Goal: Task Accomplishment & Management: Use online tool/utility

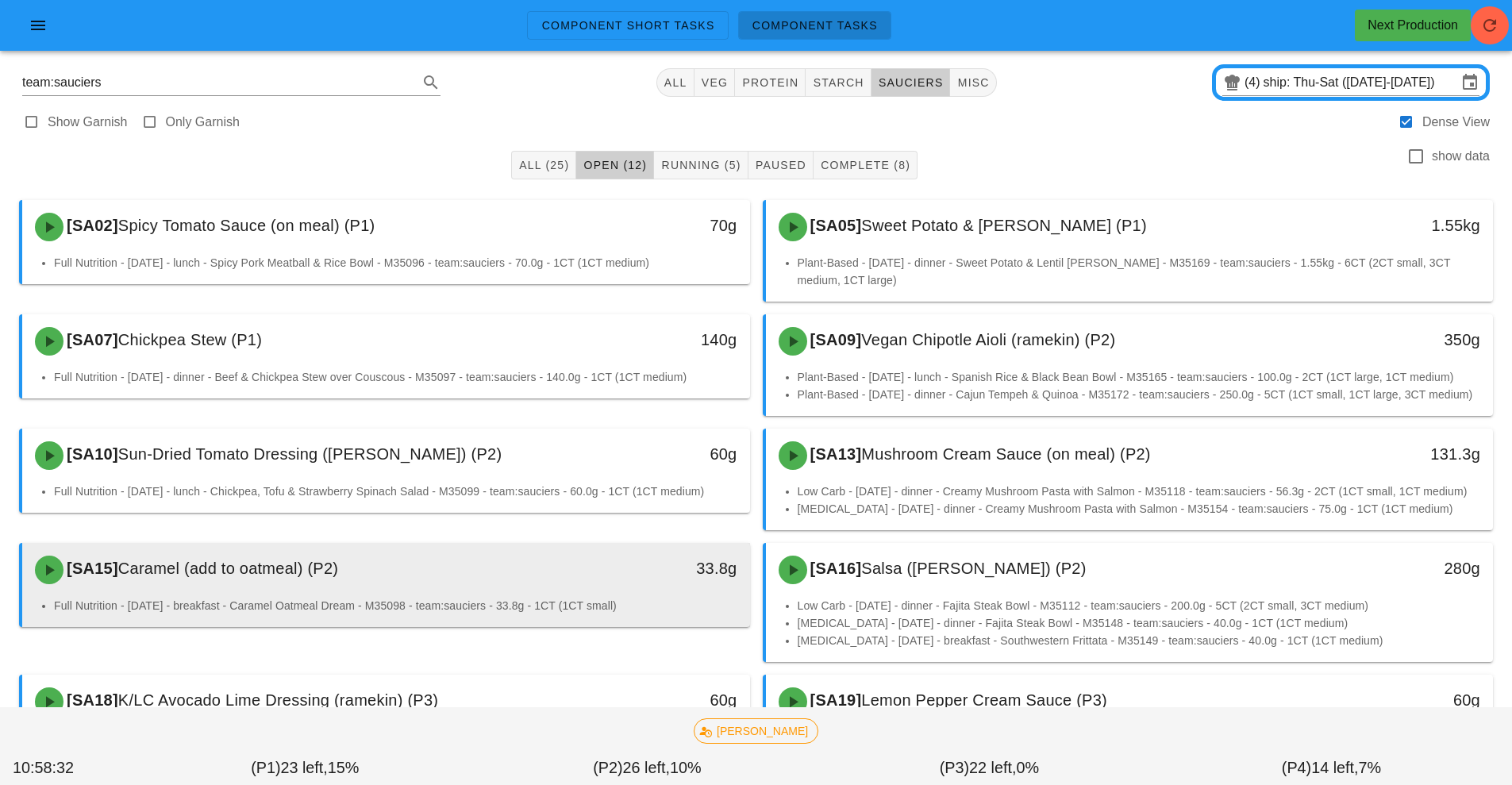
click at [449, 594] on div "[SA15] Caramel (add to oatmeal) (P2)" at bounding box center [295, 569] width 540 height 47
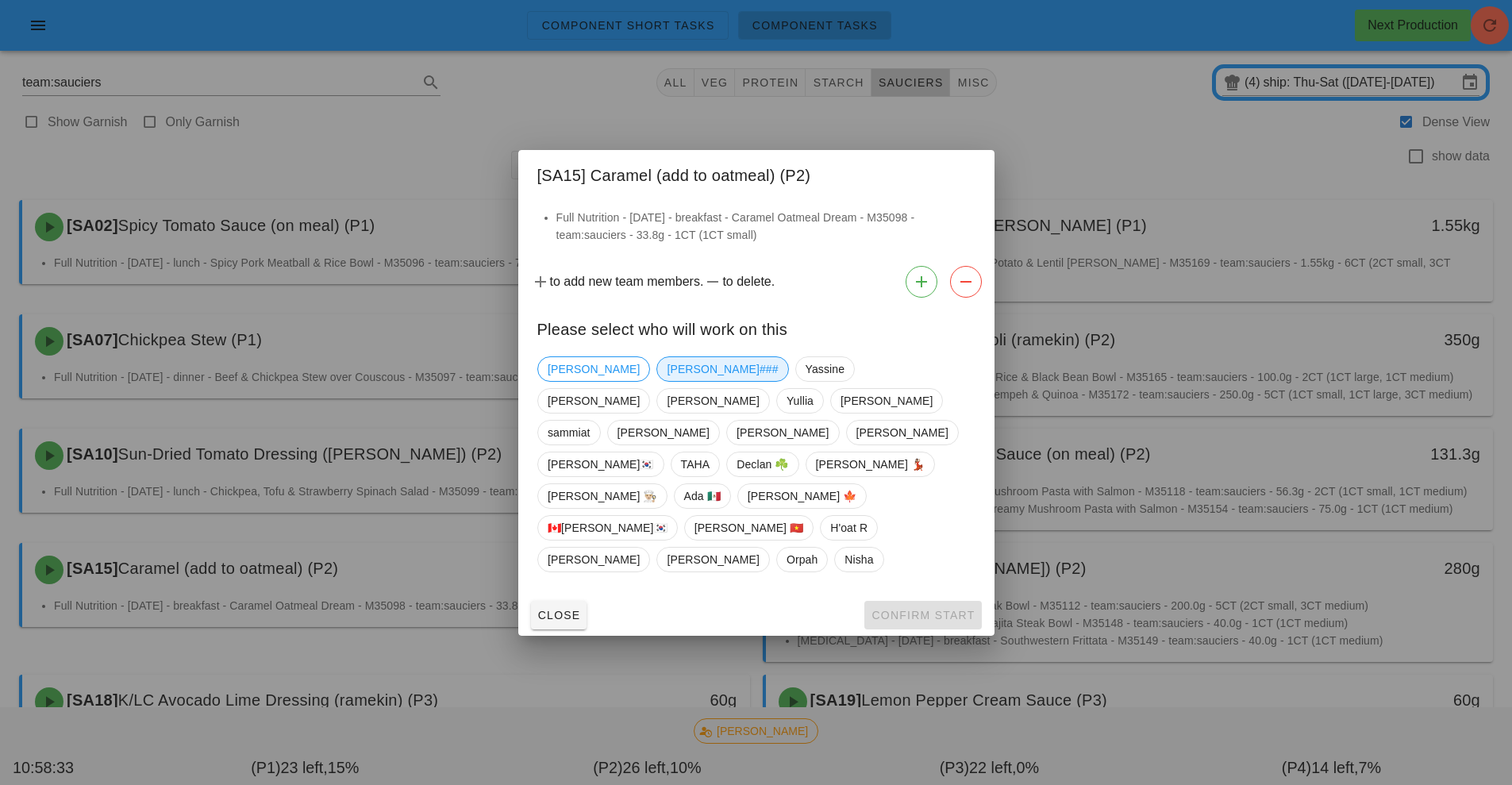
click at [667, 381] on span "[PERSON_NAME]###" at bounding box center [722, 370] width 111 height 24
click at [911, 601] on button "Confirm Start" at bounding box center [922, 615] width 116 height 29
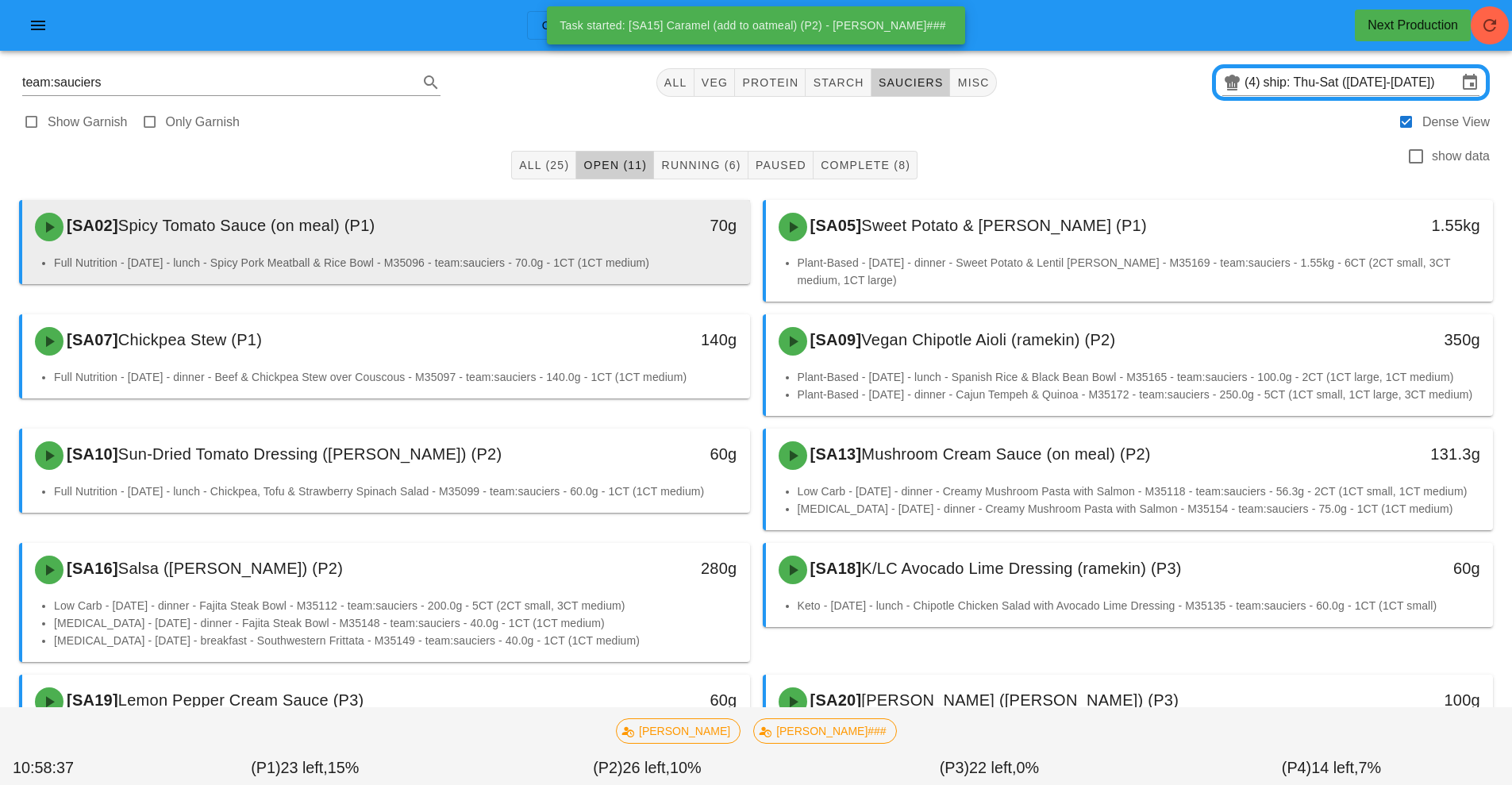
click at [597, 250] on div "70g" at bounding box center [655, 226] width 180 height 47
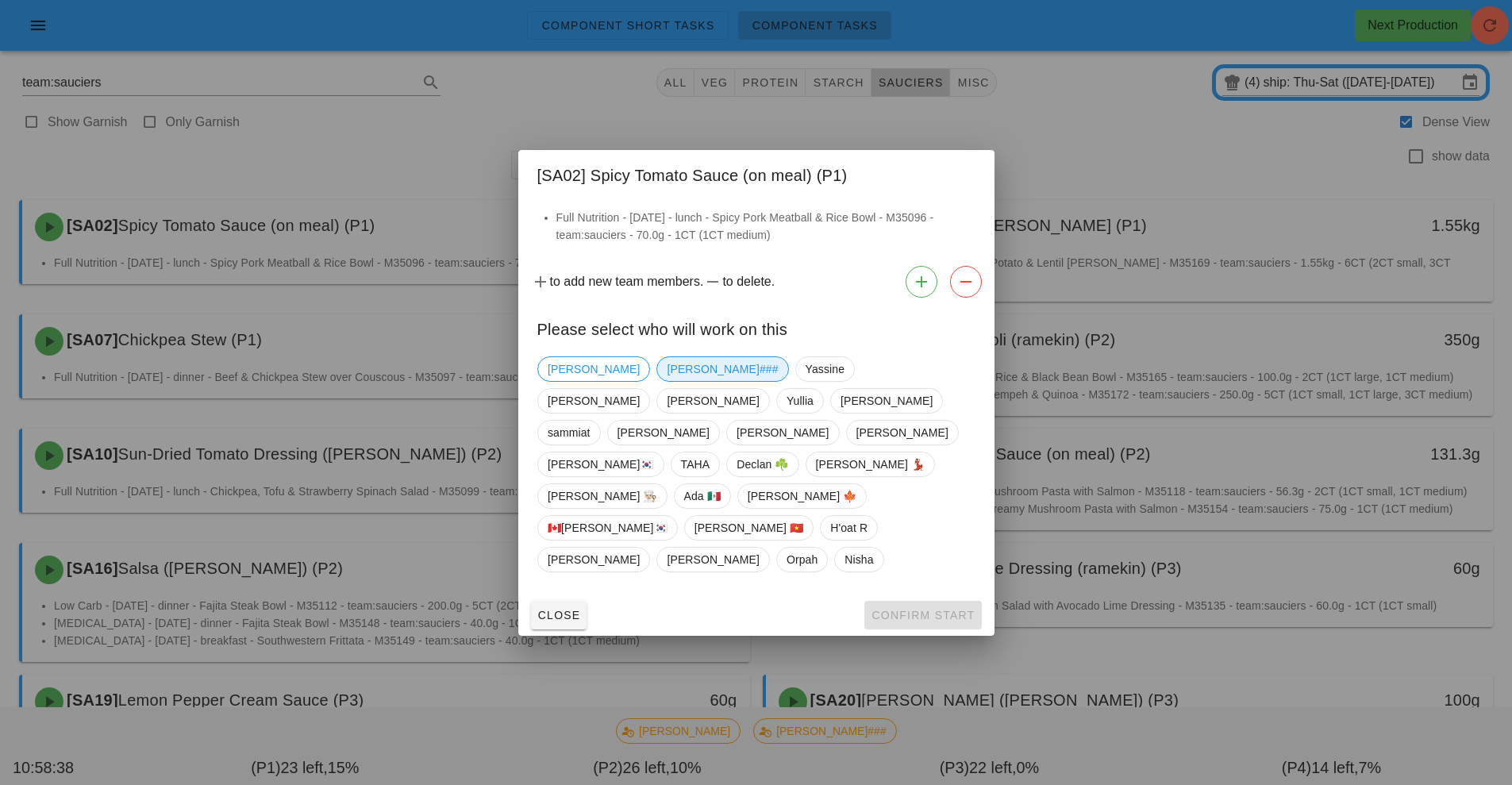
click at [667, 381] on span "[PERSON_NAME]###" at bounding box center [722, 370] width 111 height 24
click at [908, 609] on span "Confirm Start" at bounding box center [923, 616] width 104 height 13
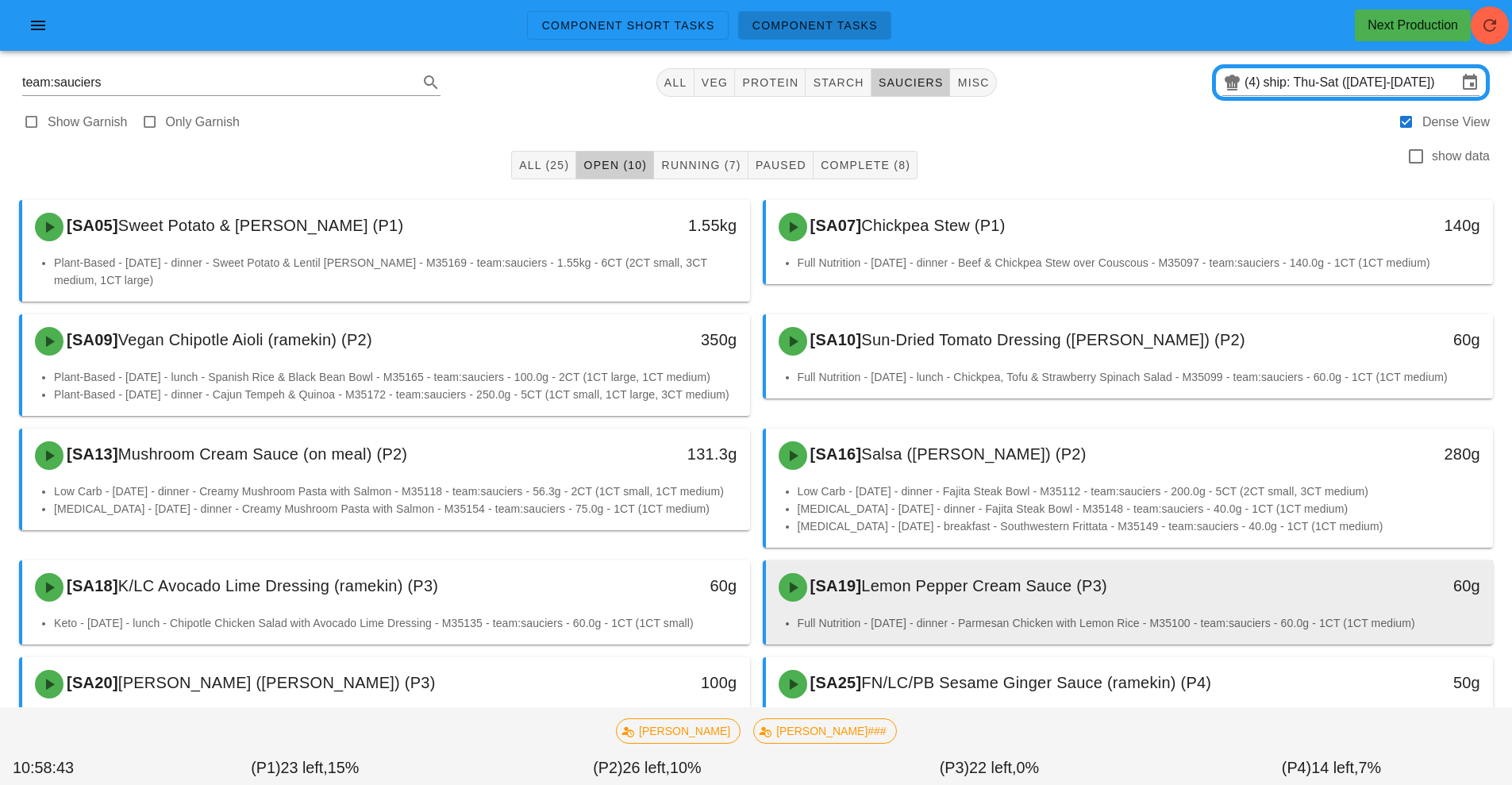
click at [934, 611] on div "[SA19] Lemon Pepper Cream Sauce (P3)" at bounding box center [1039, 587] width 540 height 47
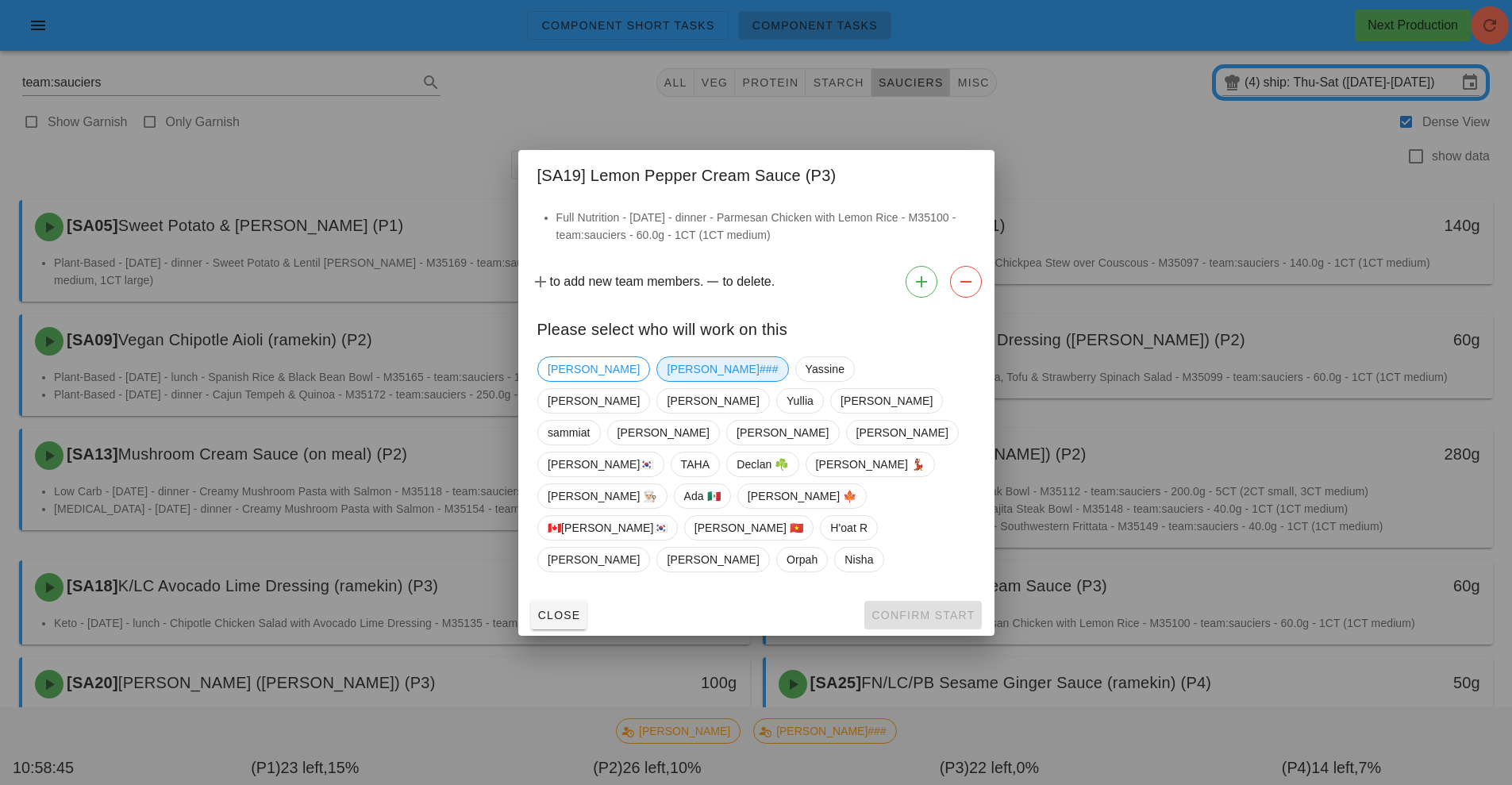
click at [667, 381] on span "[PERSON_NAME]###" at bounding box center [722, 370] width 111 height 24
click at [905, 609] on span "Confirm Start" at bounding box center [923, 616] width 104 height 13
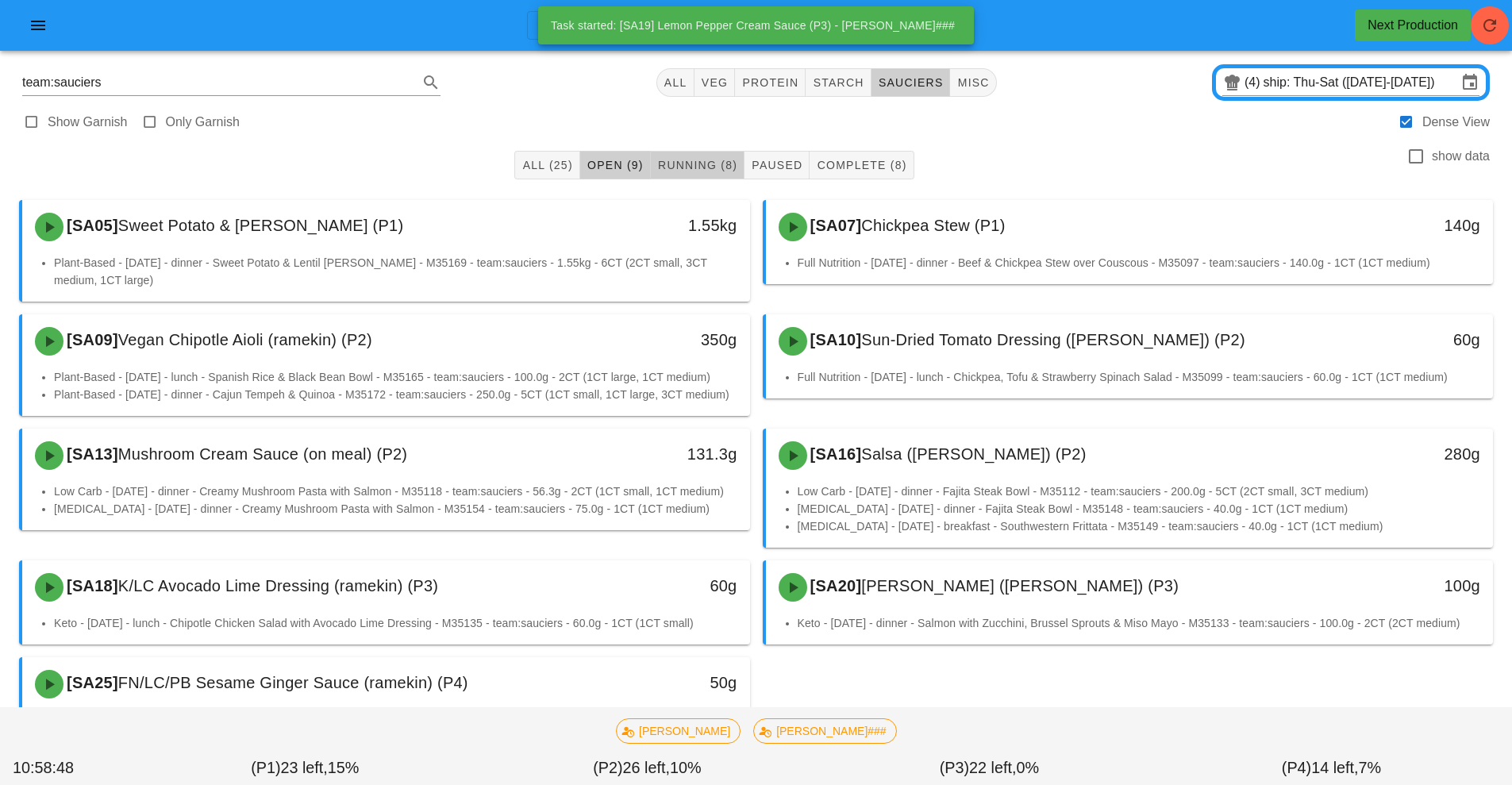
click at [690, 169] on span "Running (8)" at bounding box center [697, 165] width 80 height 13
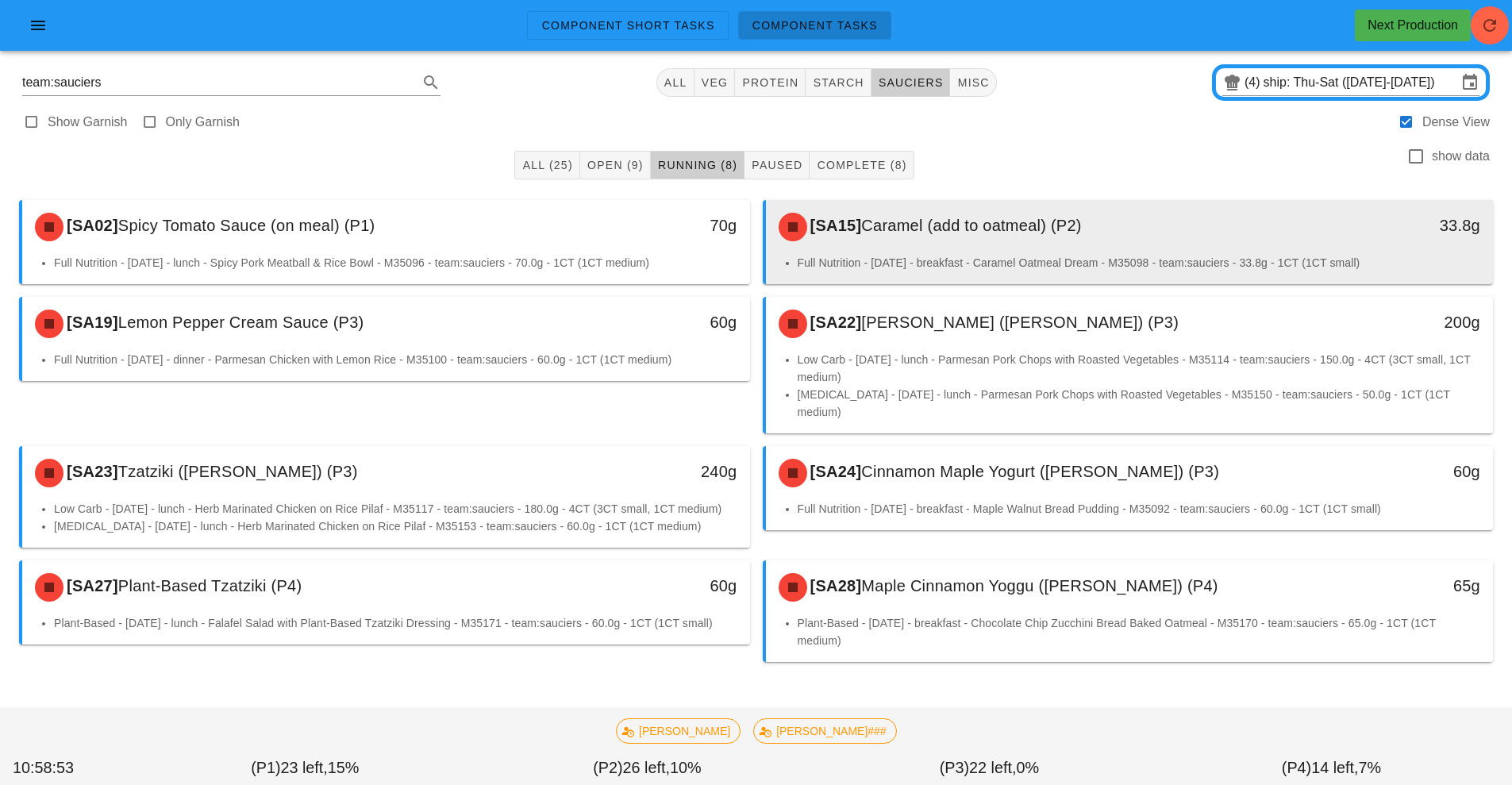
click at [945, 222] on span "Caramel (add to oatmeal) (P2)" at bounding box center [971, 225] width 220 height 18
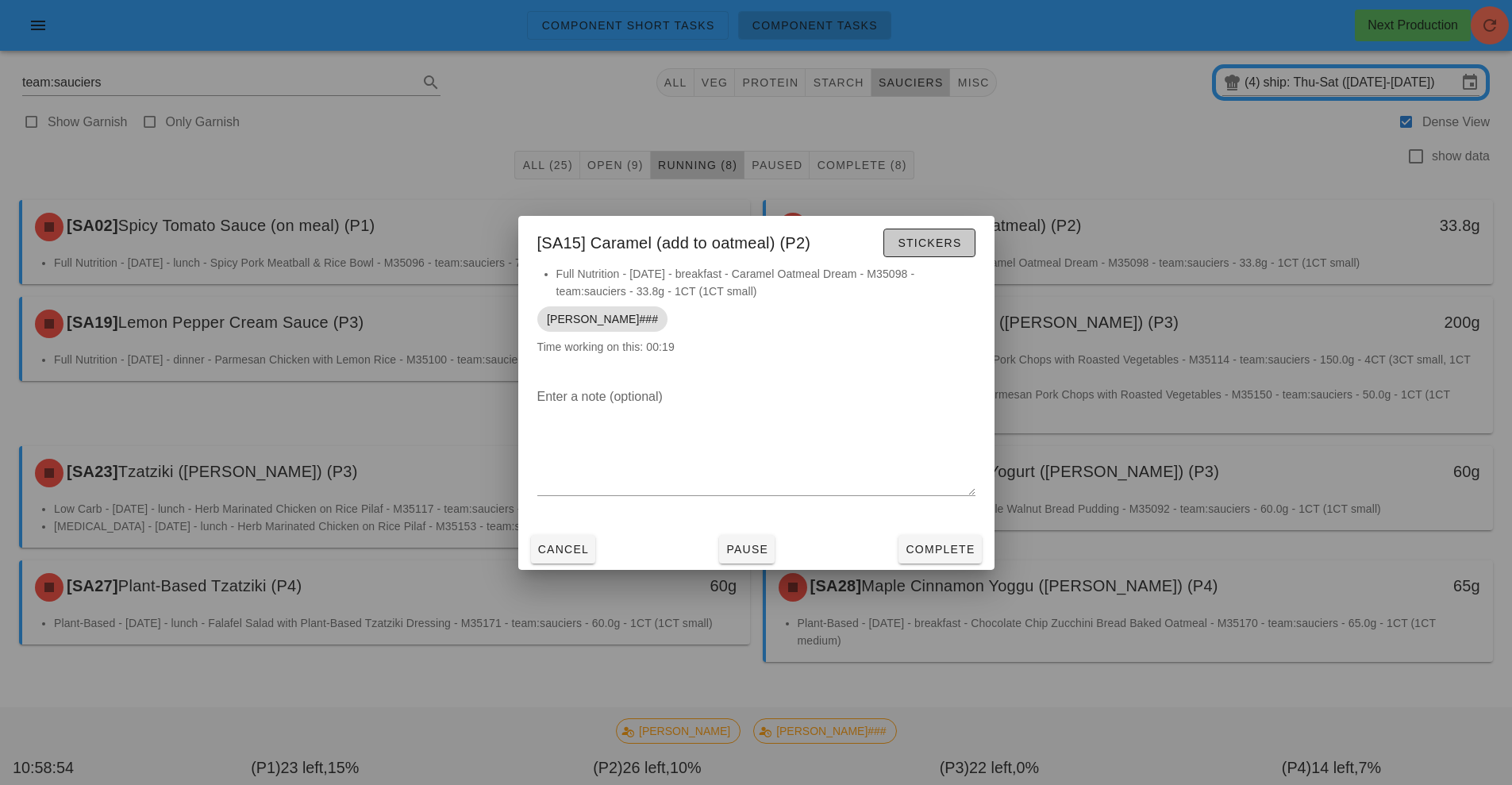
click at [917, 243] on span "Stickers" at bounding box center [928, 243] width 64 height 13
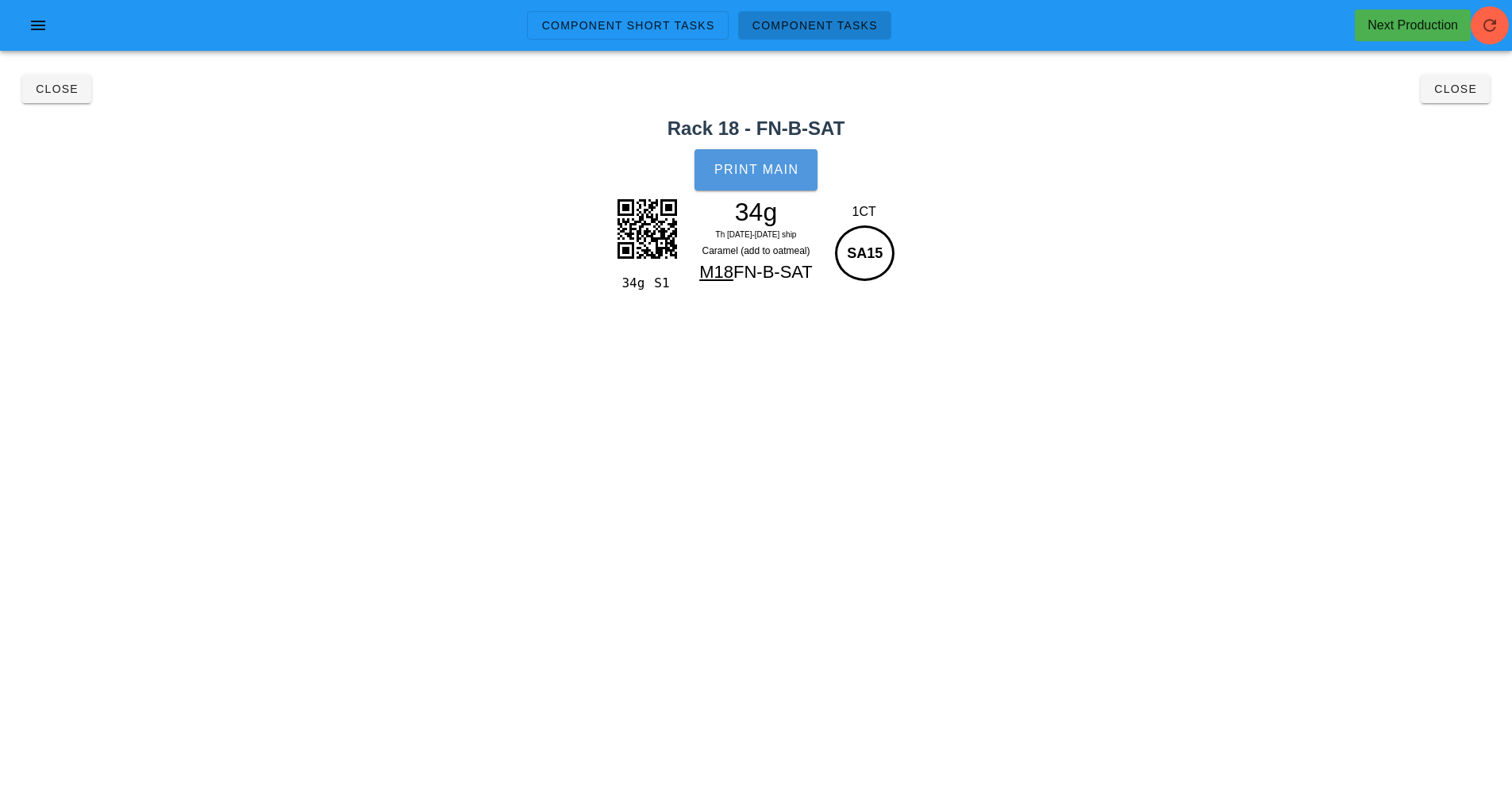
click at [739, 176] on span "Print Main" at bounding box center [756, 169] width 86 height 14
click at [61, 88] on span "Close" at bounding box center [57, 89] width 44 height 13
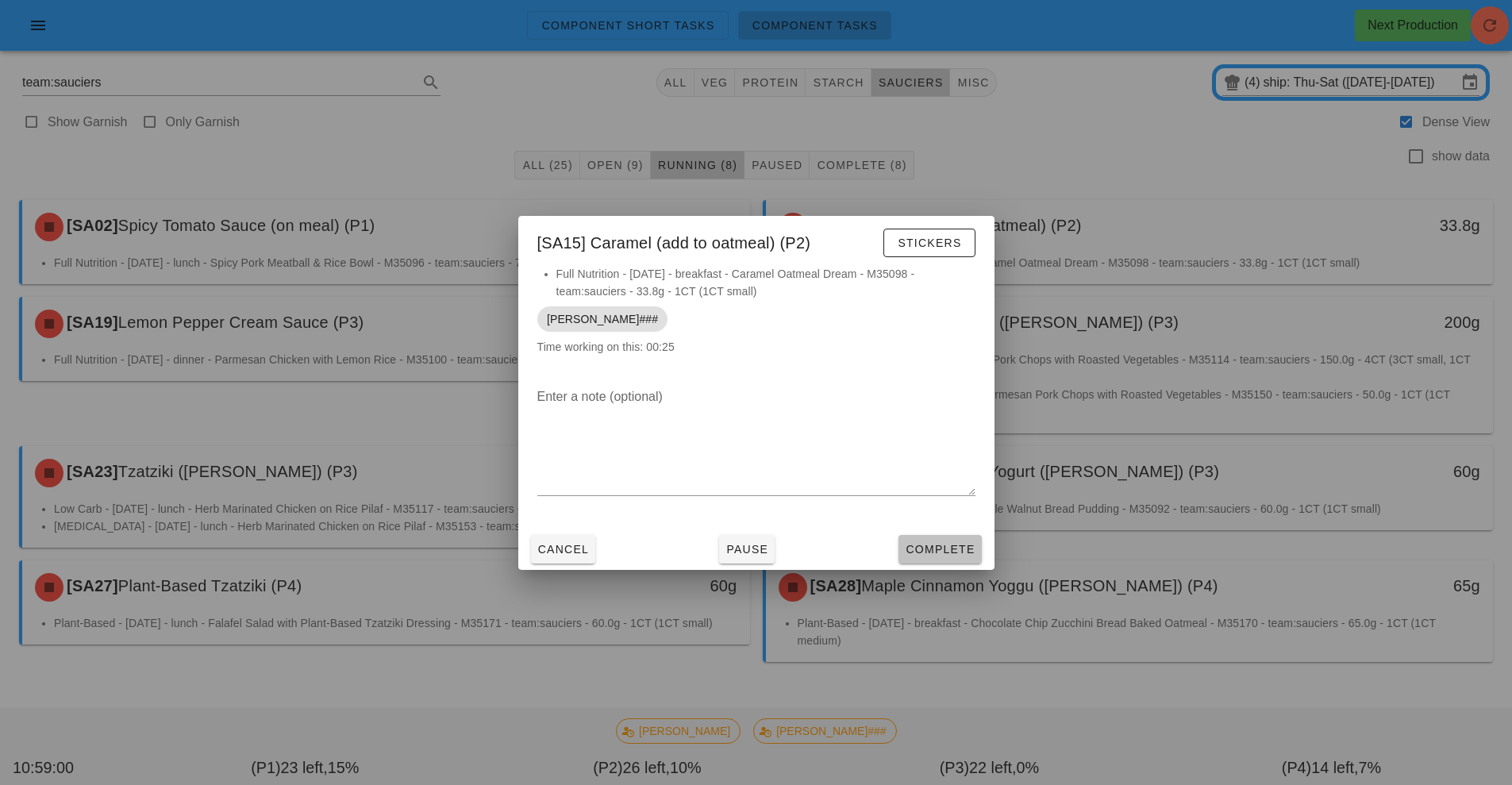
click at [952, 547] on span "Complete" at bounding box center [939, 549] width 70 height 13
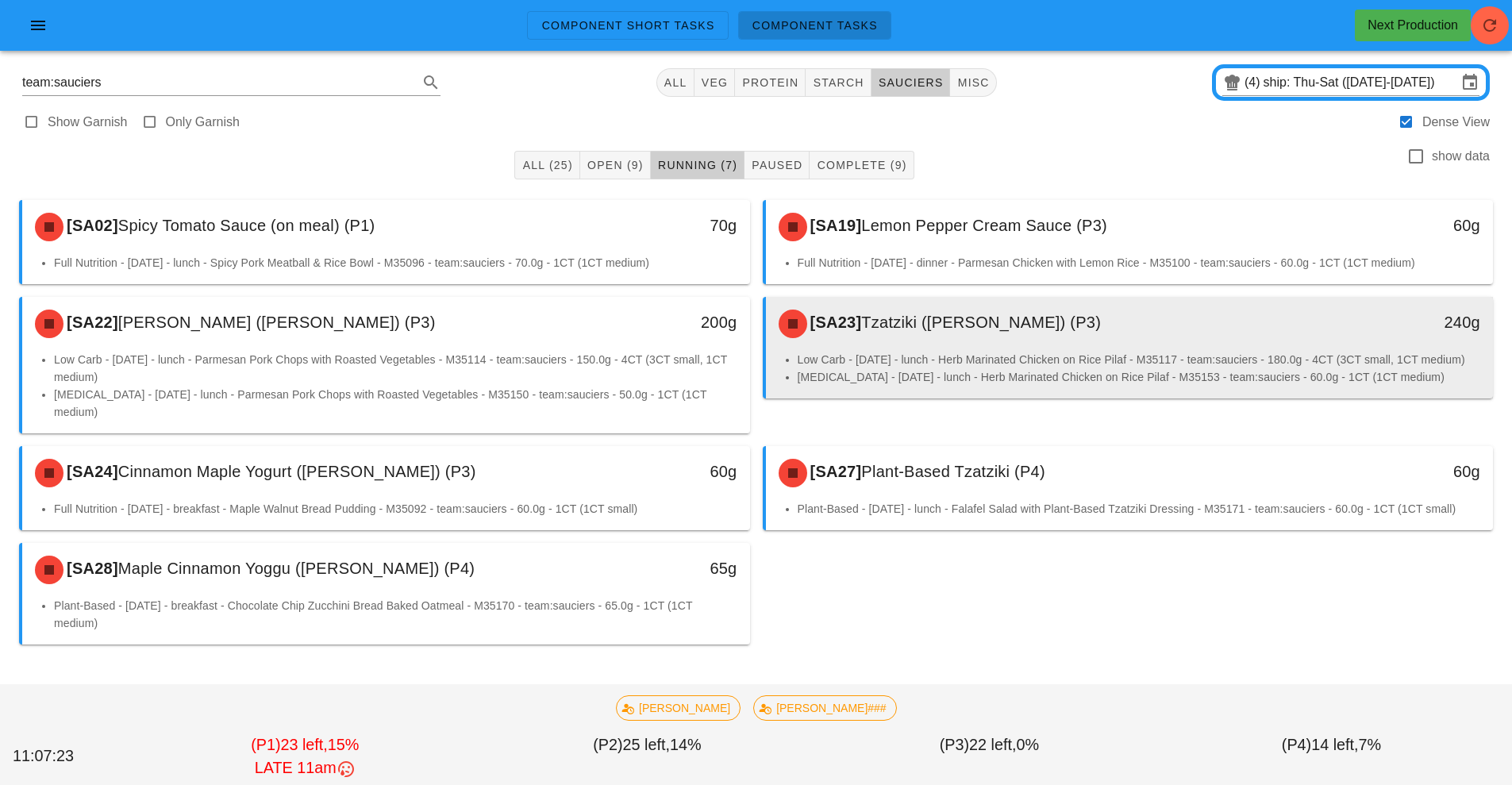
click at [994, 339] on div "[SA23] Tzatziki ([PERSON_NAME]) (P3)" at bounding box center [1039, 323] width 540 height 47
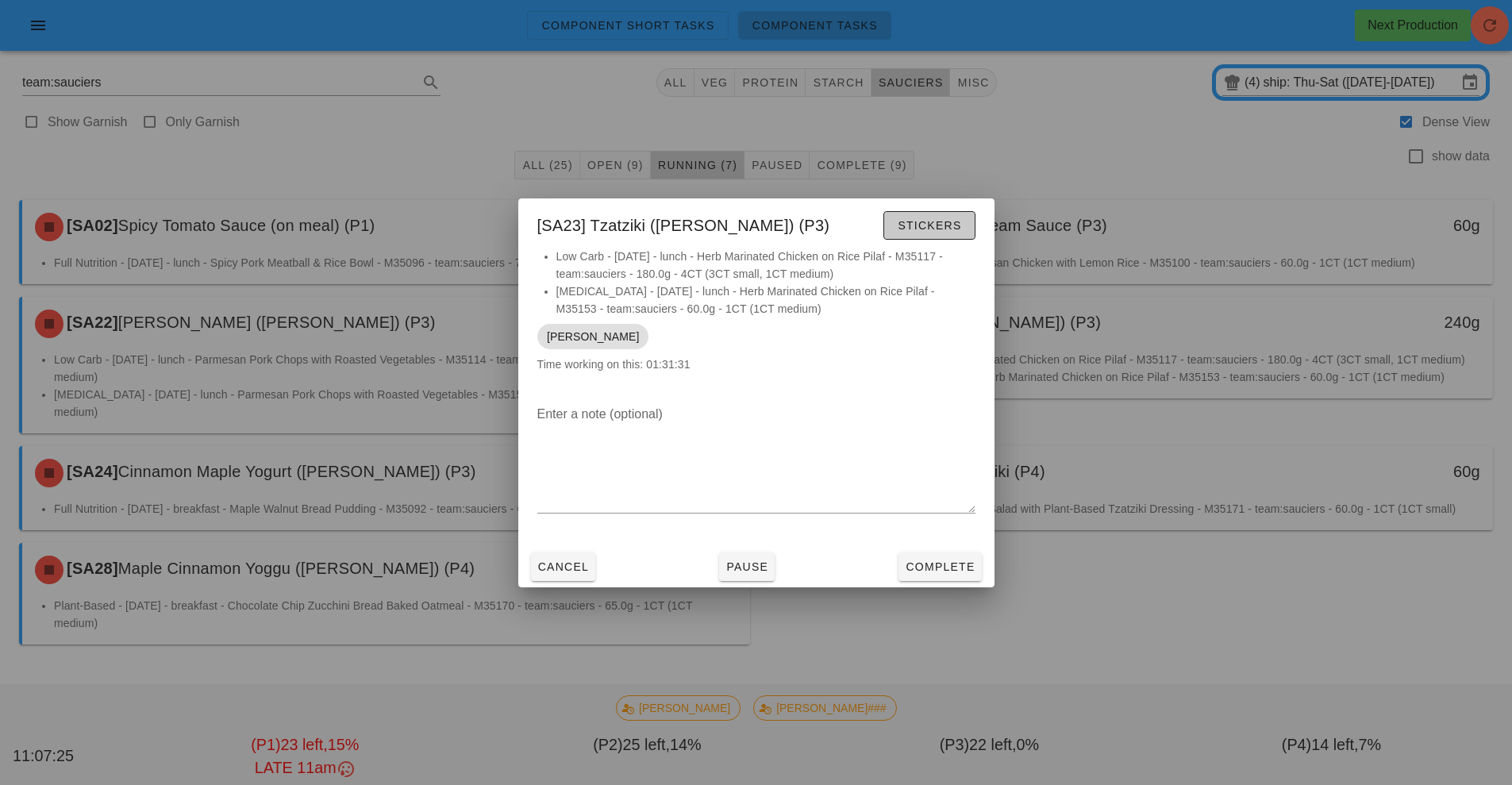
click at [926, 223] on span "Stickers" at bounding box center [928, 225] width 64 height 13
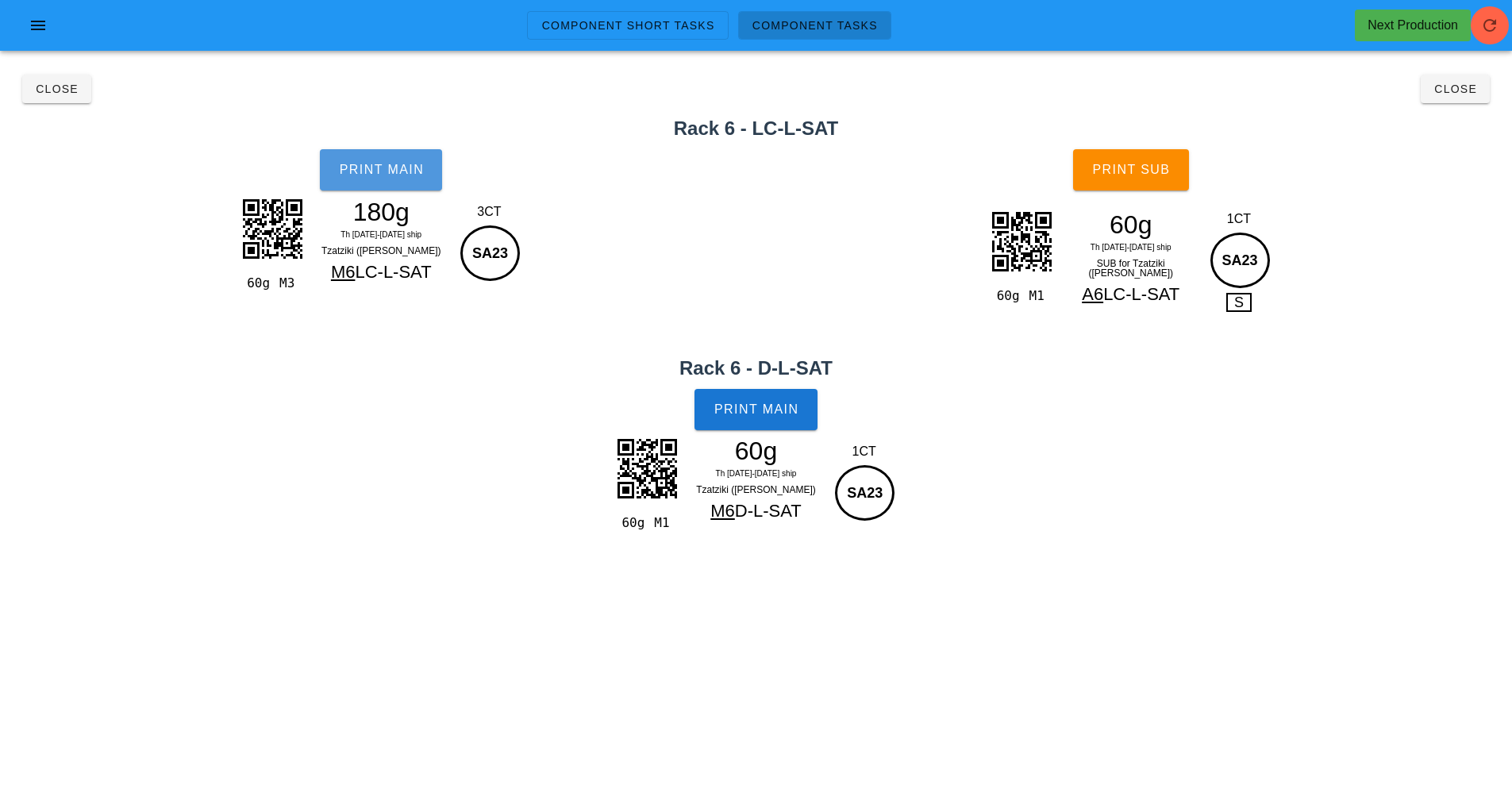
click at [406, 166] on span "Print Main" at bounding box center [381, 169] width 86 height 14
click at [762, 410] on span "Print Main" at bounding box center [756, 409] width 86 height 14
click at [1127, 169] on span "Print Sub" at bounding box center [1130, 169] width 78 height 14
click at [1465, 87] on span "Close" at bounding box center [1454, 89] width 44 height 13
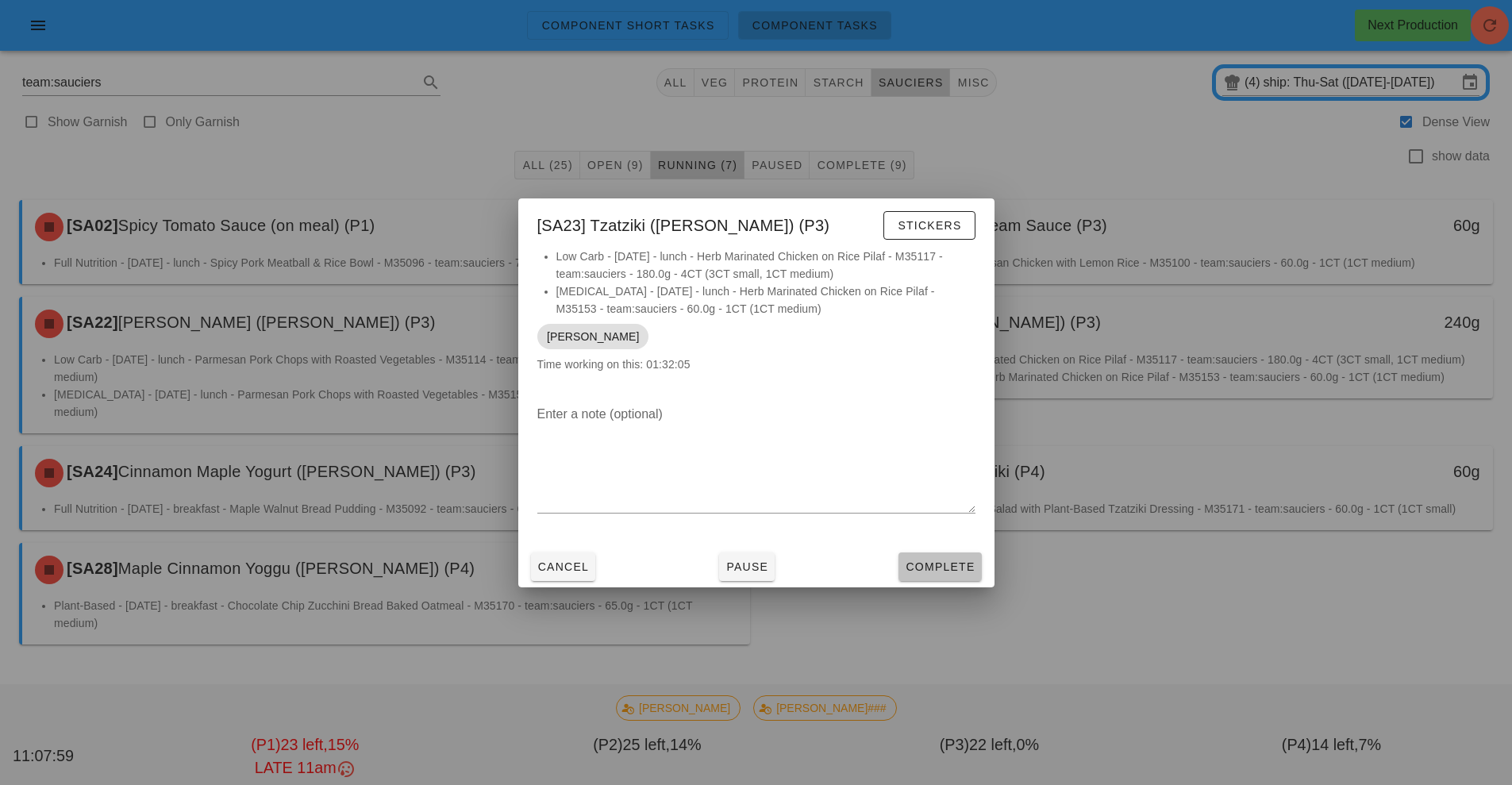
click at [908, 575] on button "Complete" at bounding box center [939, 566] width 83 height 29
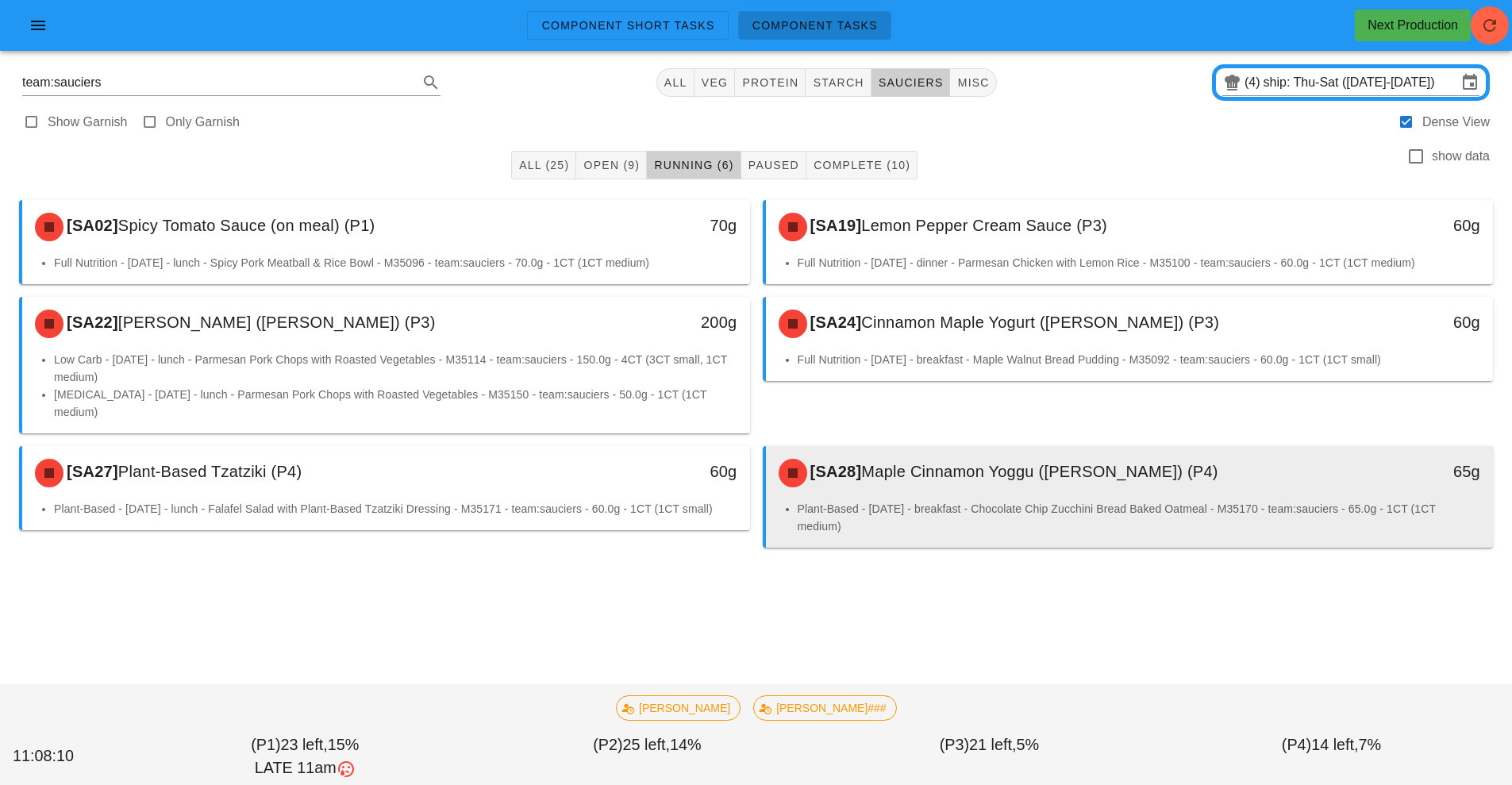
click at [1084, 471] on div "[SA28] Maple Cinnamon Yoggu (ramekin) (P4)" at bounding box center [1039, 472] width 540 height 47
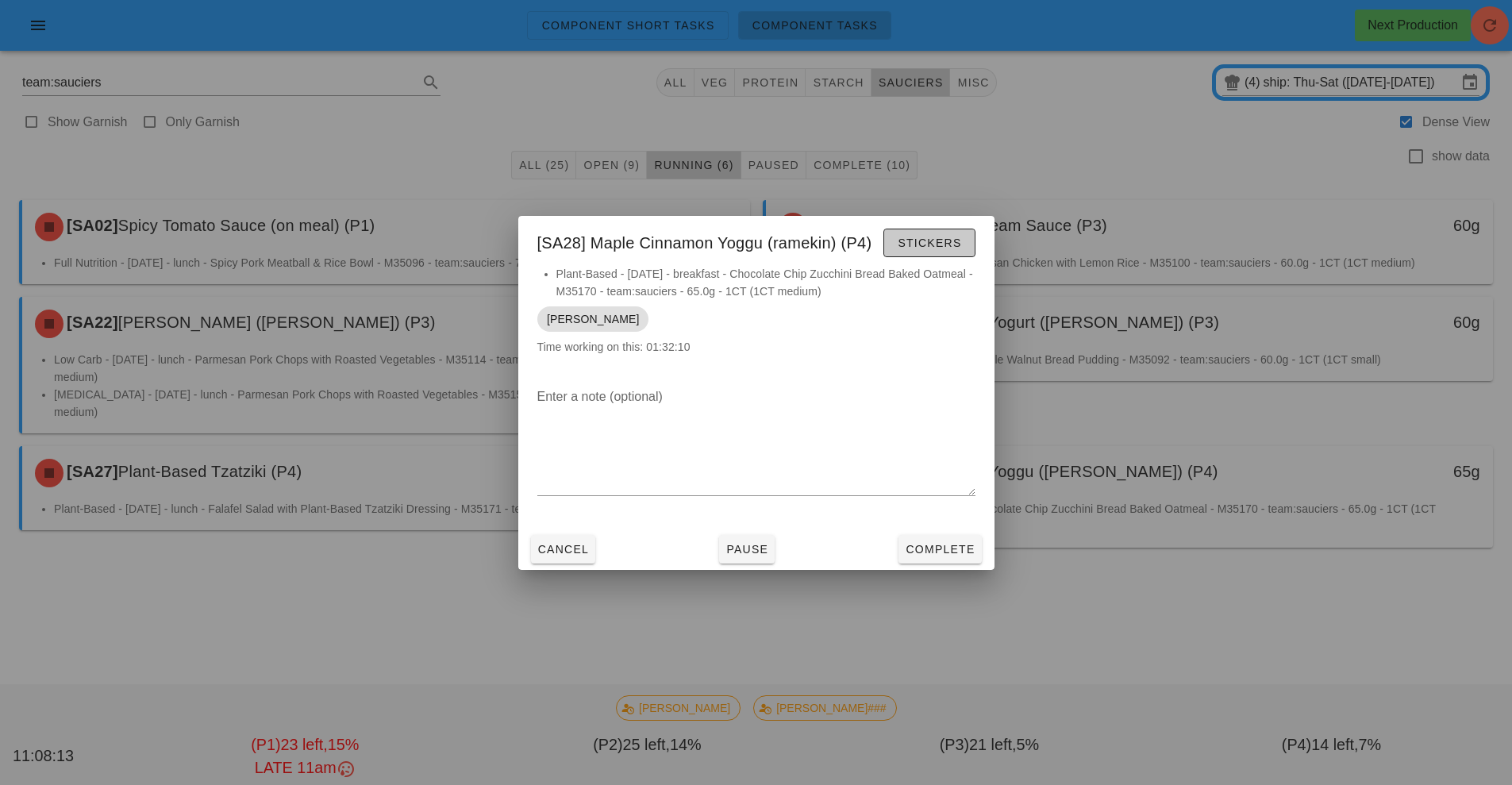
click at [932, 253] on button "Stickers" at bounding box center [929, 242] width 91 height 29
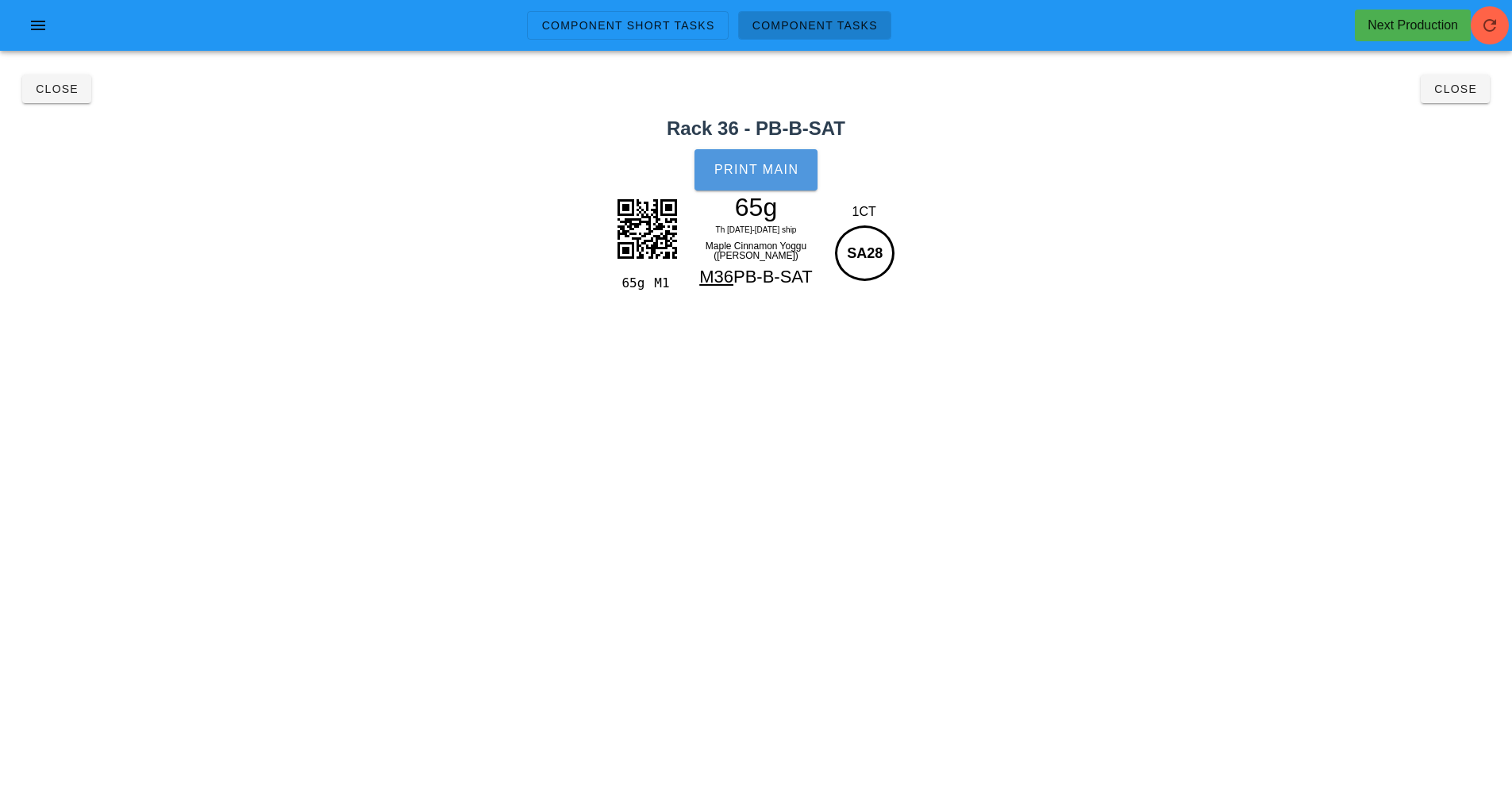
click at [745, 185] on button "Print Main" at bounding box center [755, 169] width 122 height 41
click at [1454, 88] on span "Close" at bounding box center [1454, 89] width 44 height 13
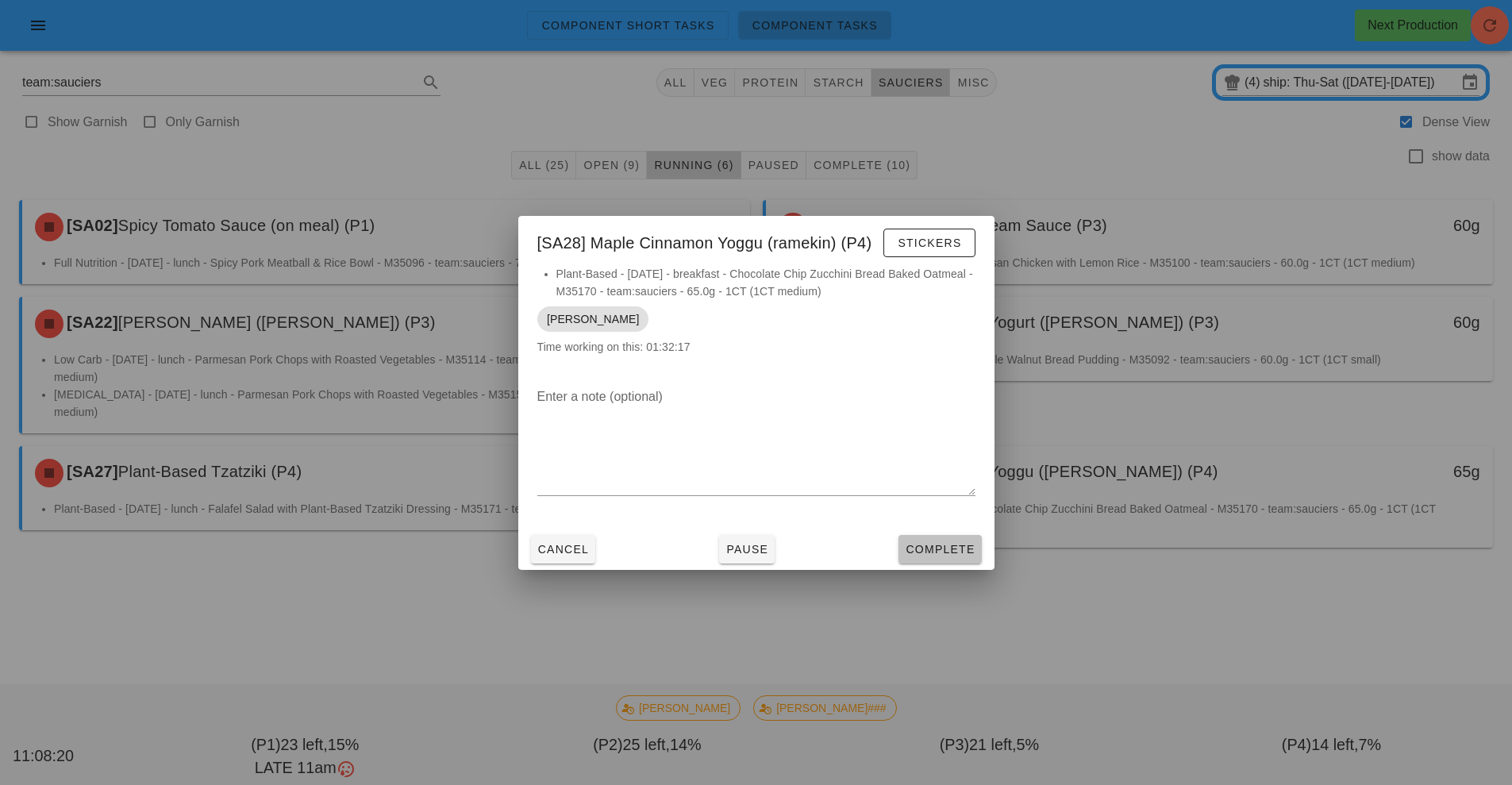
click at [953, 549] on span "Complete" at bounding box center [939, 549] width 70 height 13
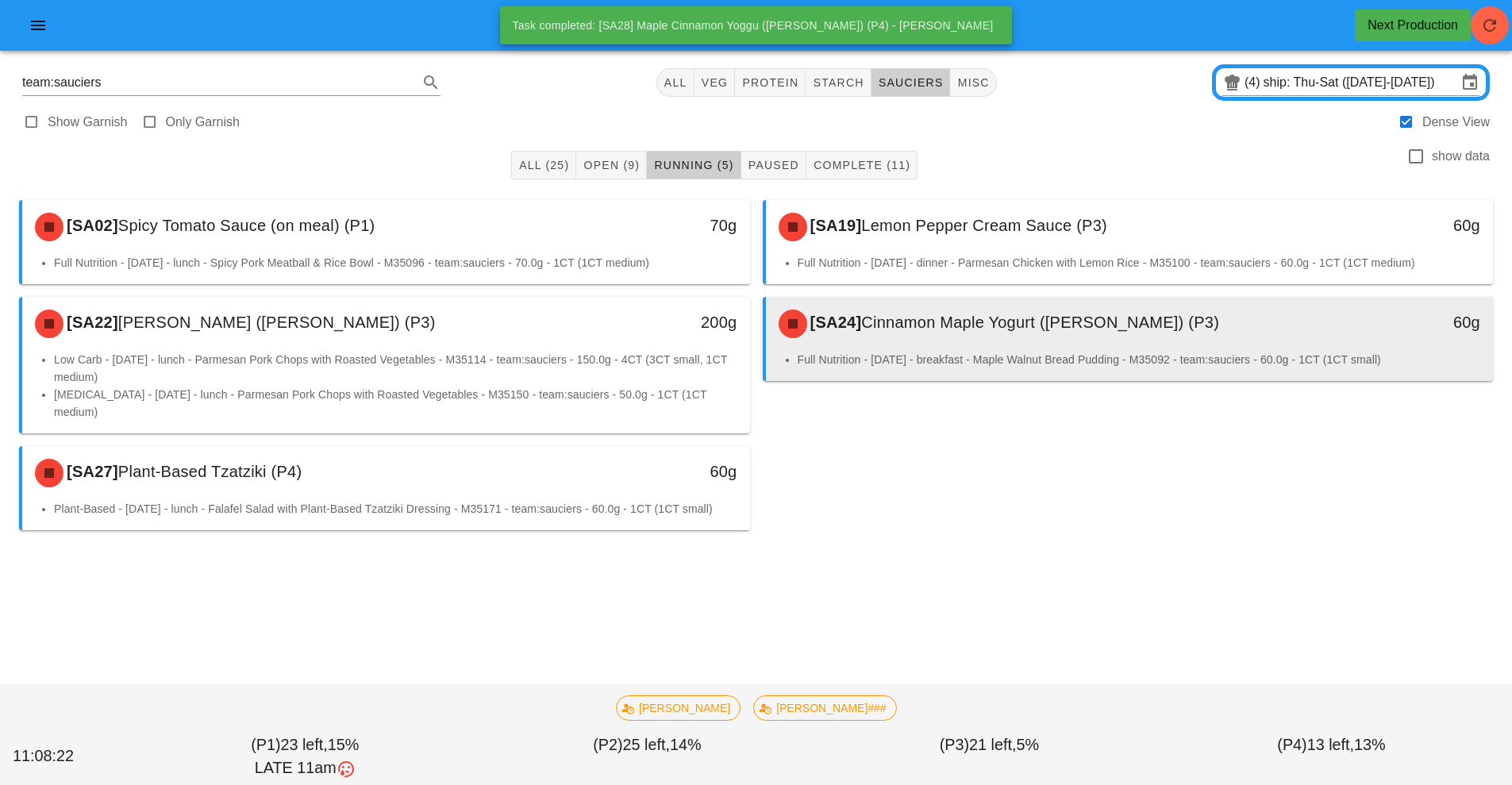
click at [1021, 352] on li "Full Nutrition - [DATE] - breakfast - Maple Walnut Bread Pudding - M35092 - tea…" at bounding box center [1140, 359] width 683 height 18
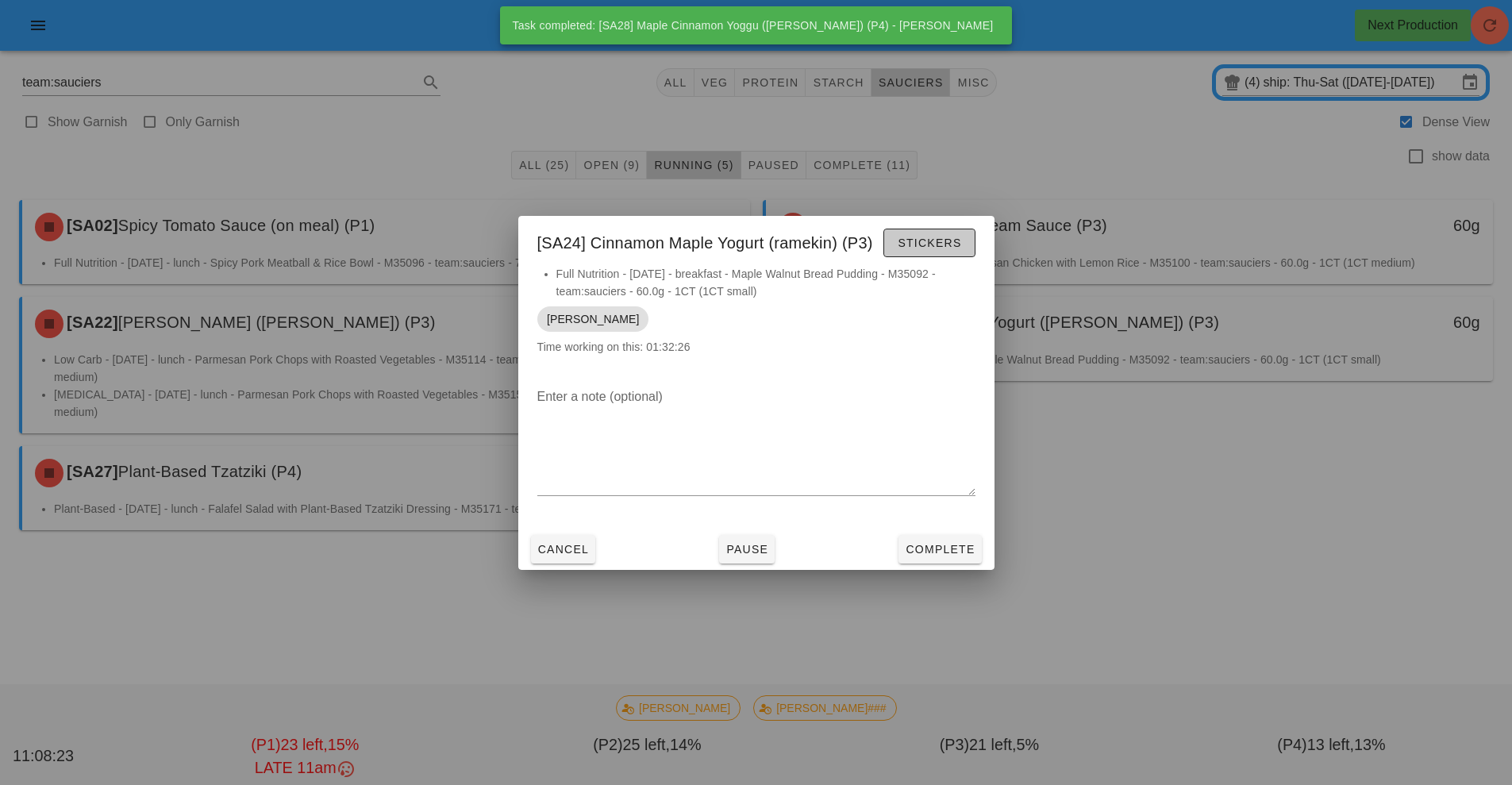
click at [934, 244] on span "Stickers" at bounding box center [928, 243] width 64 height 13
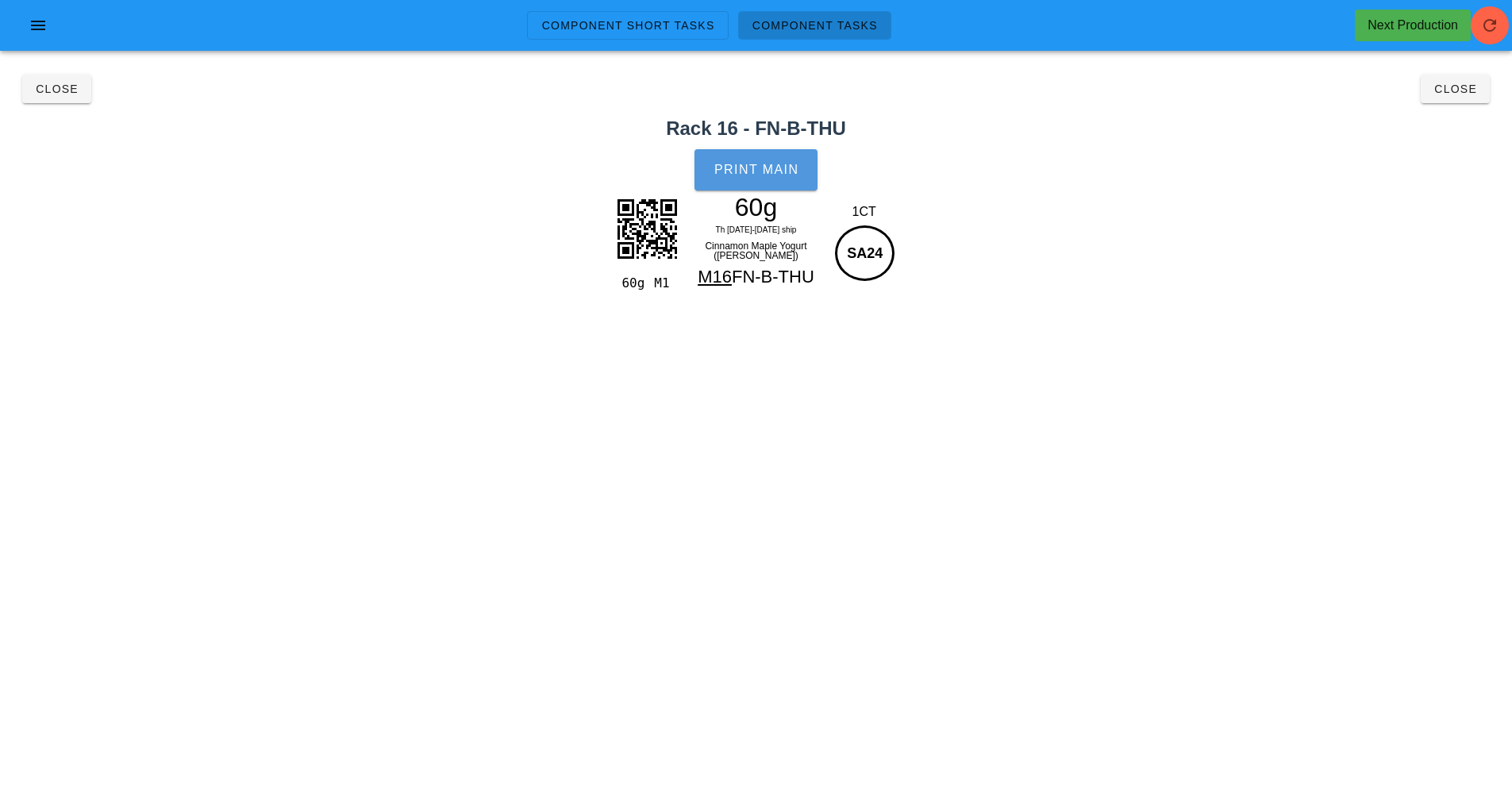
click at [779, 167] on span "Print Main" at bounding box center [756, 169] width 86 height 14
click at [1465, 88] on span "Close" at bounding box center [1454, 89] width 44 height 13
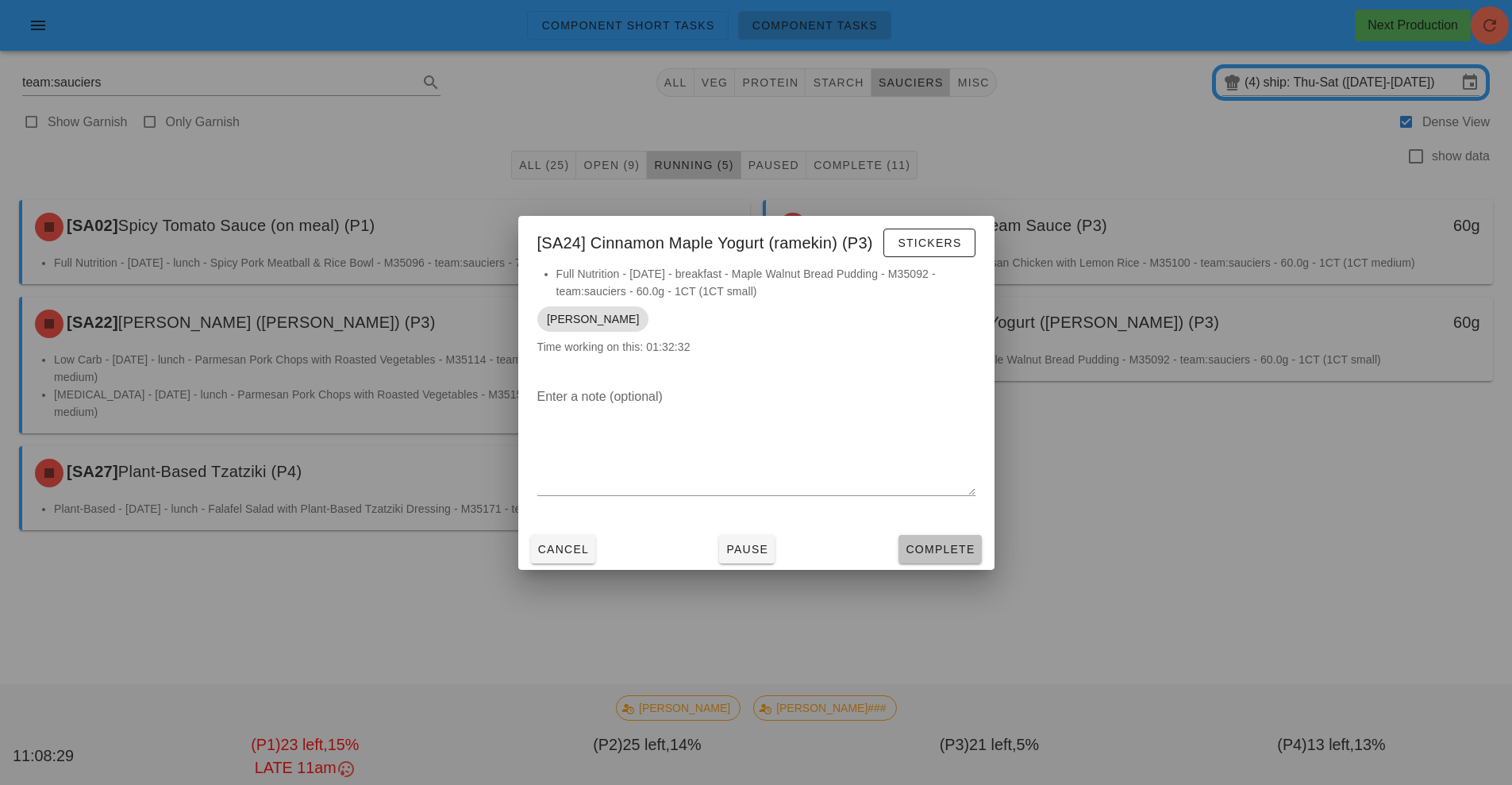
click at [947, 562] on button "Complete" at bounding box center [939, 548] width 83 height 29
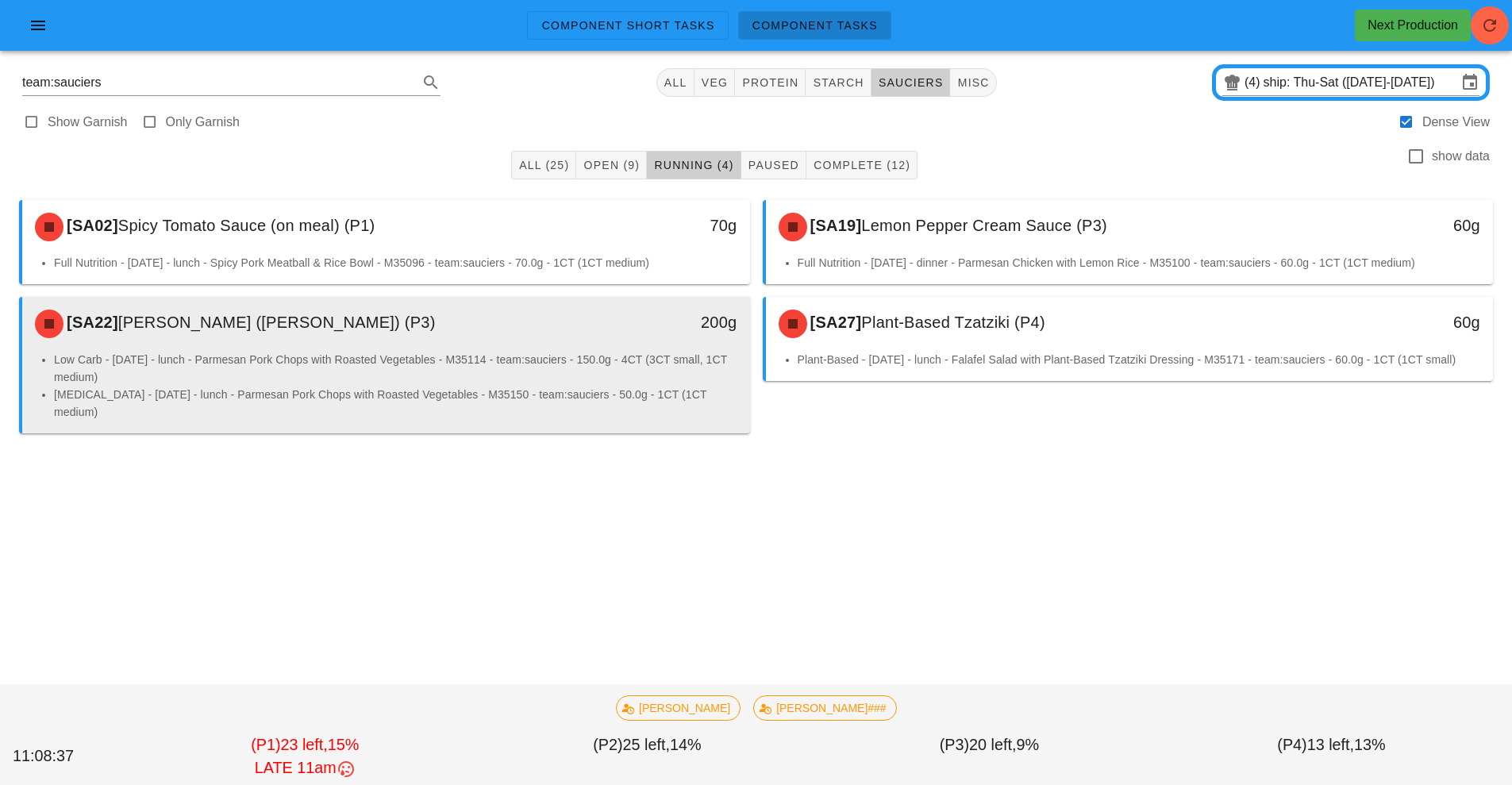
click at [632, 396] on li "[MEDICAL_DATA] - [DATE] - lunch - Parmesan Pork Chops with Roasted Vegetables -…" at bounding box center [396, 403] width 683 height 35
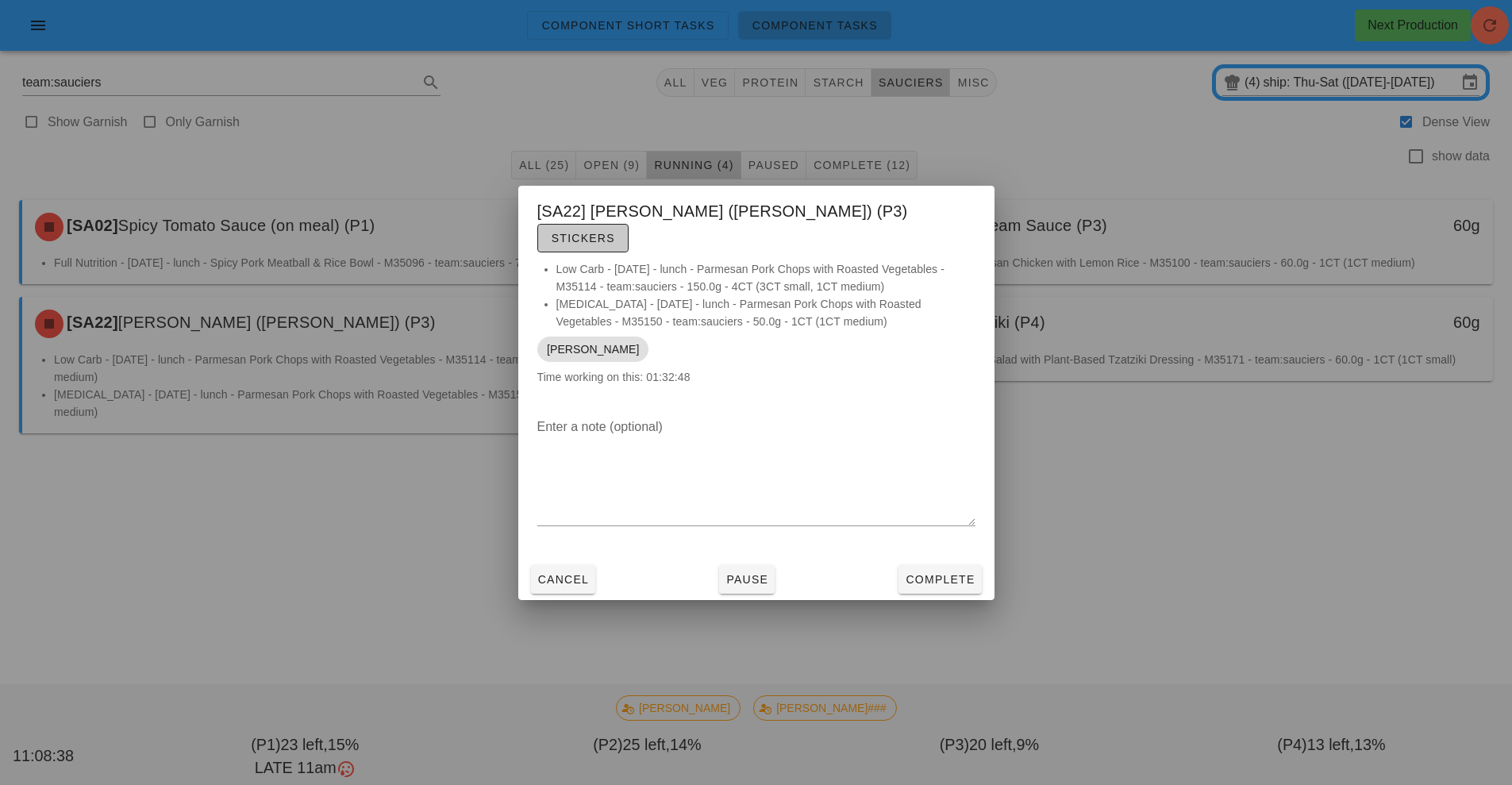
click at [628, 223] on button "Stickers" at bounding box center [583, 237] width 91 height 29
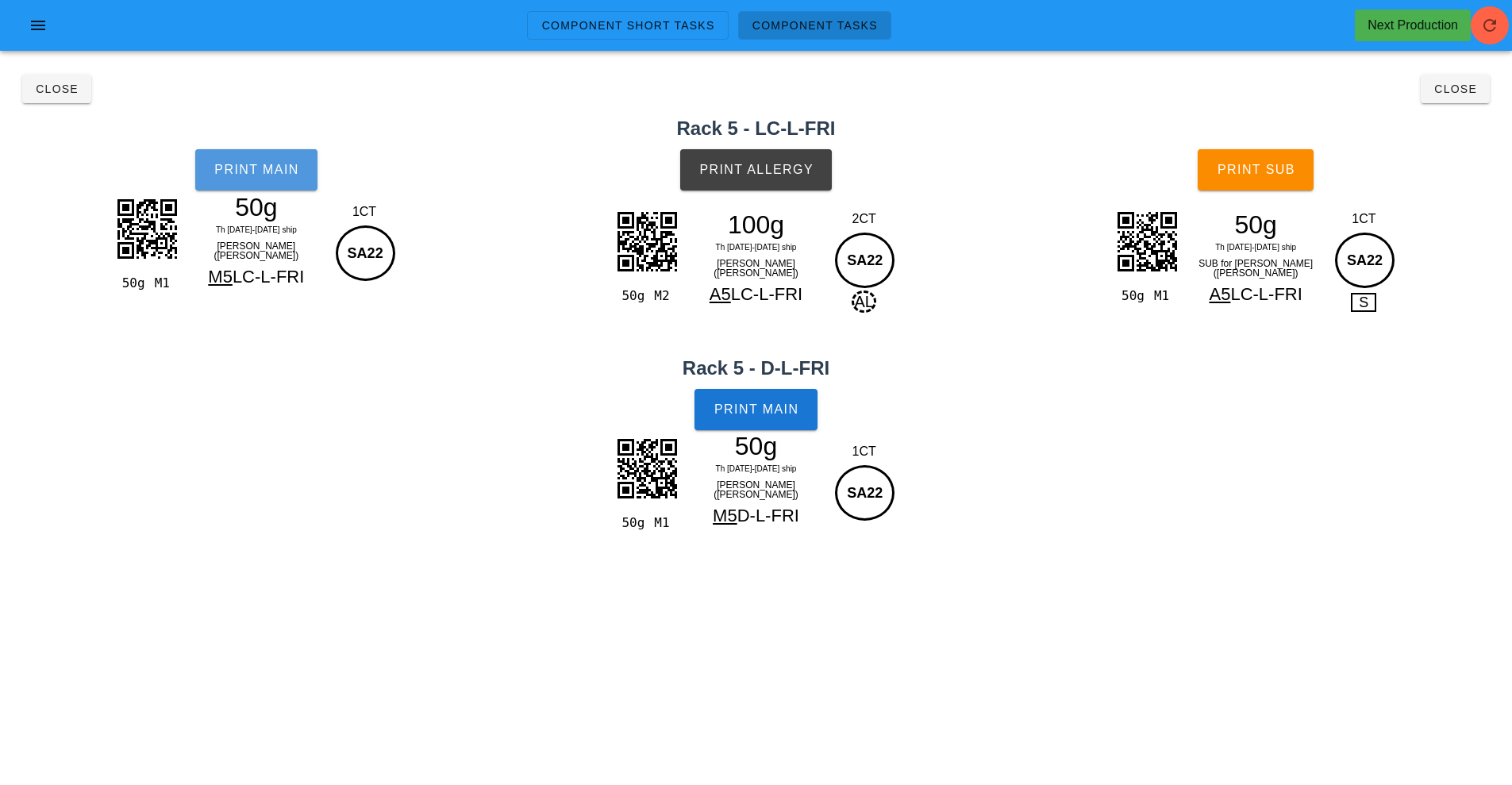
click at [252, 170] on span "Print Main" at bounding box center [256, 169] width 86 height 14
click at [775, 203] on div "50g M2 100g Th [DATE]-[DATE] ship Herb Yogurt (ramekin) A5 LC-L-FRI 2CT SA22 AL" at bounding box center [756, 278] width 513 height 157
click at [796, 185] on button "Print Allergy" at bounding box center [755, 169] width 152 height 41
click at [778, 399] on button "Print Main" at bounding box center [755, 410] width 122 height 41
click at [1213, 185] on button "Print Sub" at bounding box center [1255, 169] width 115 height 41
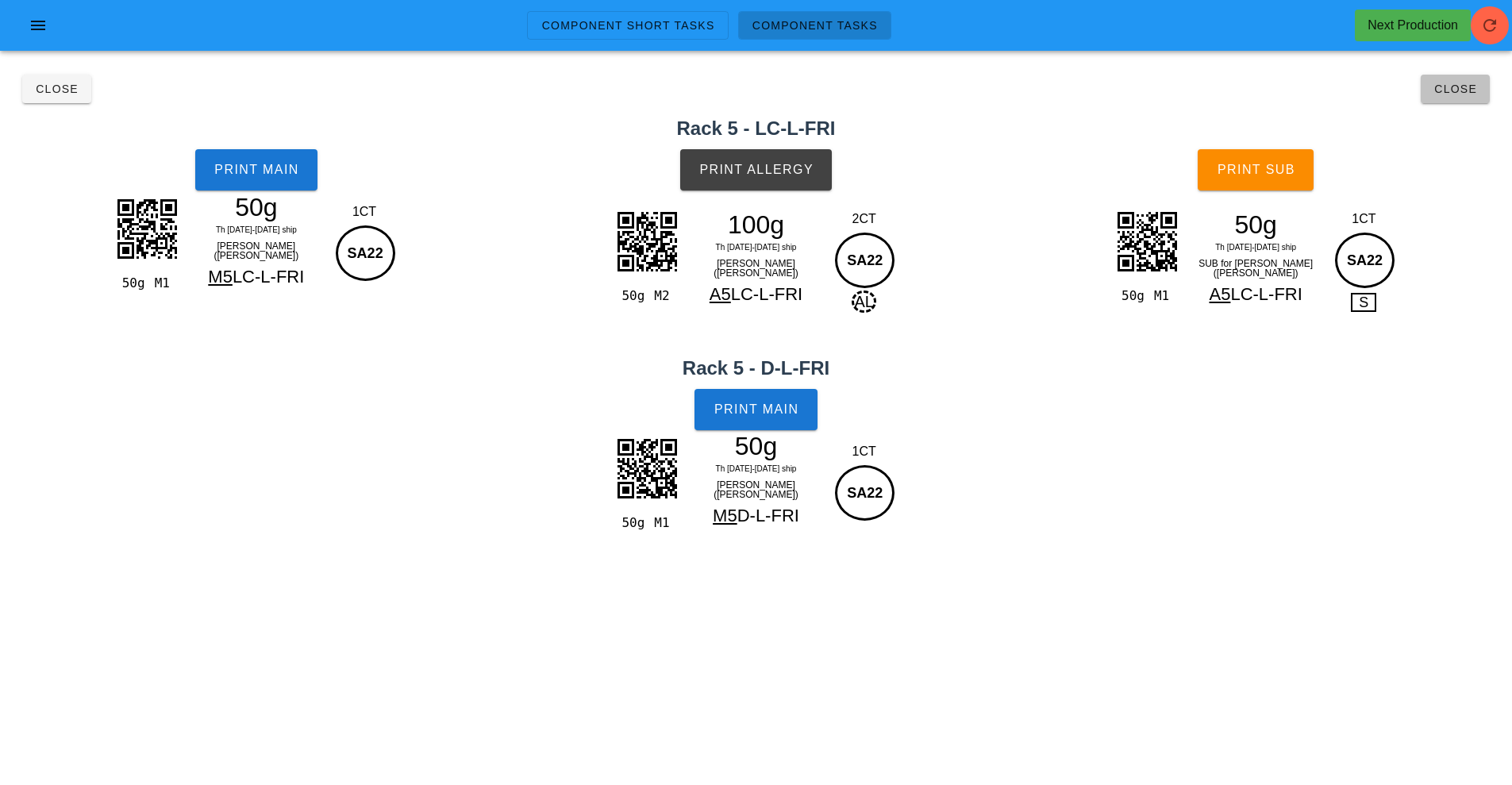
click at [1465, 87] on span "Close" at bounding box center [1454, 89] width 44 height 13
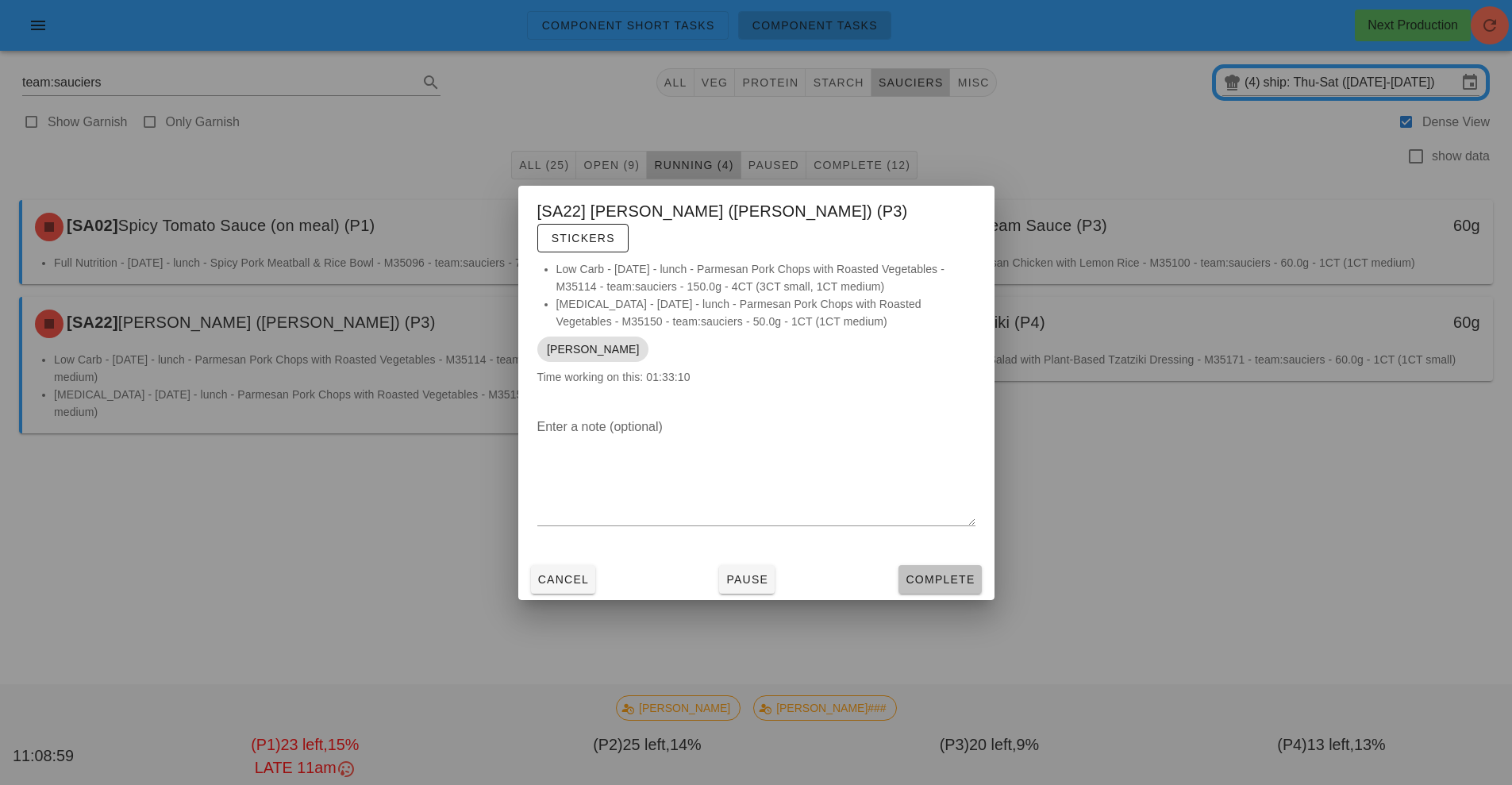
click at [938, 573] on span "Complete" at bounding box center [939, 579] width 70 height 13
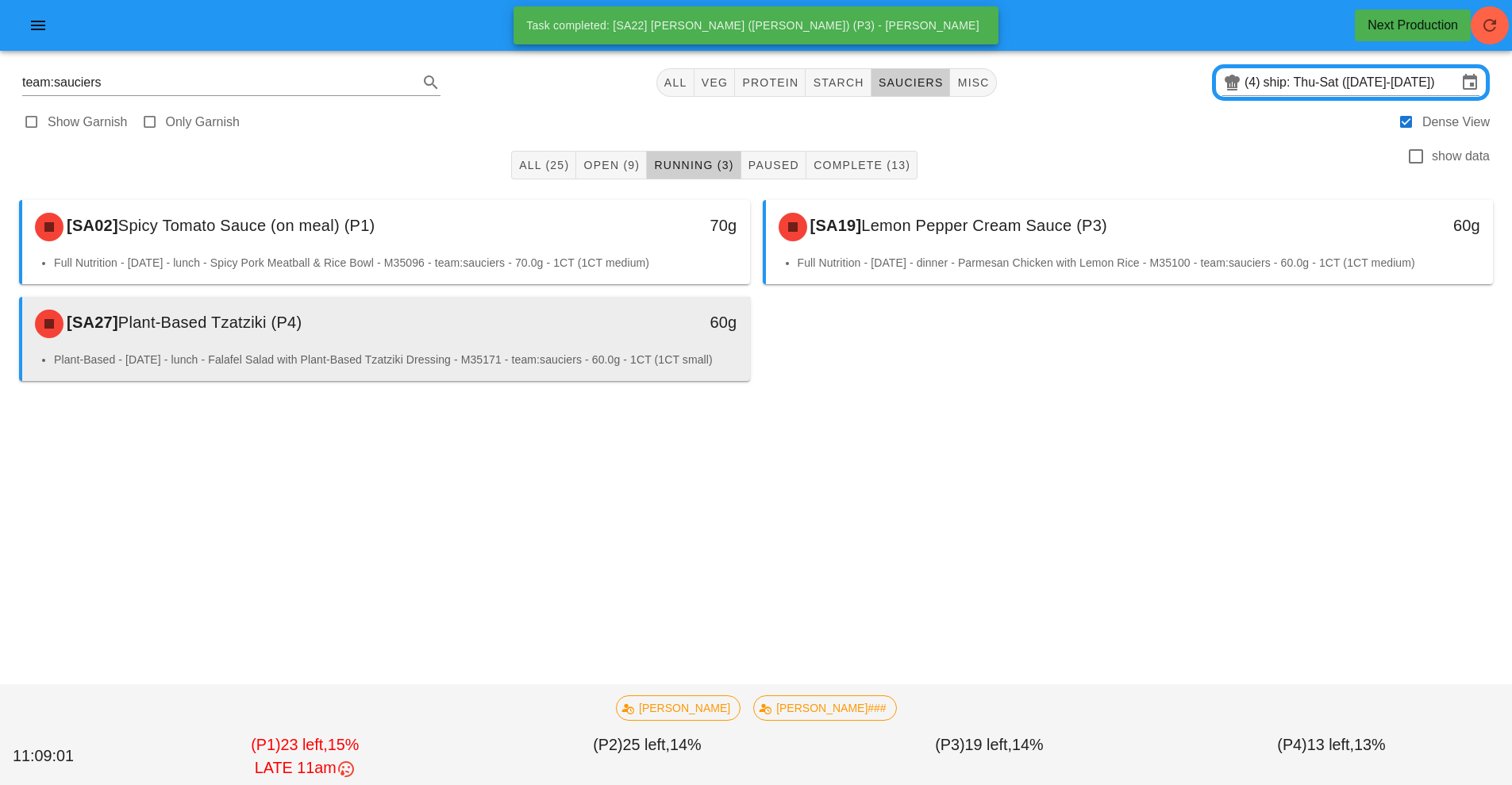
click at [628, 359] on li "Plant-Based - [DATE] - lunch - Falafel Salad with Plant-Based Tzatziki Dressing…" at bounding box center [396, 359] width 683 height 18
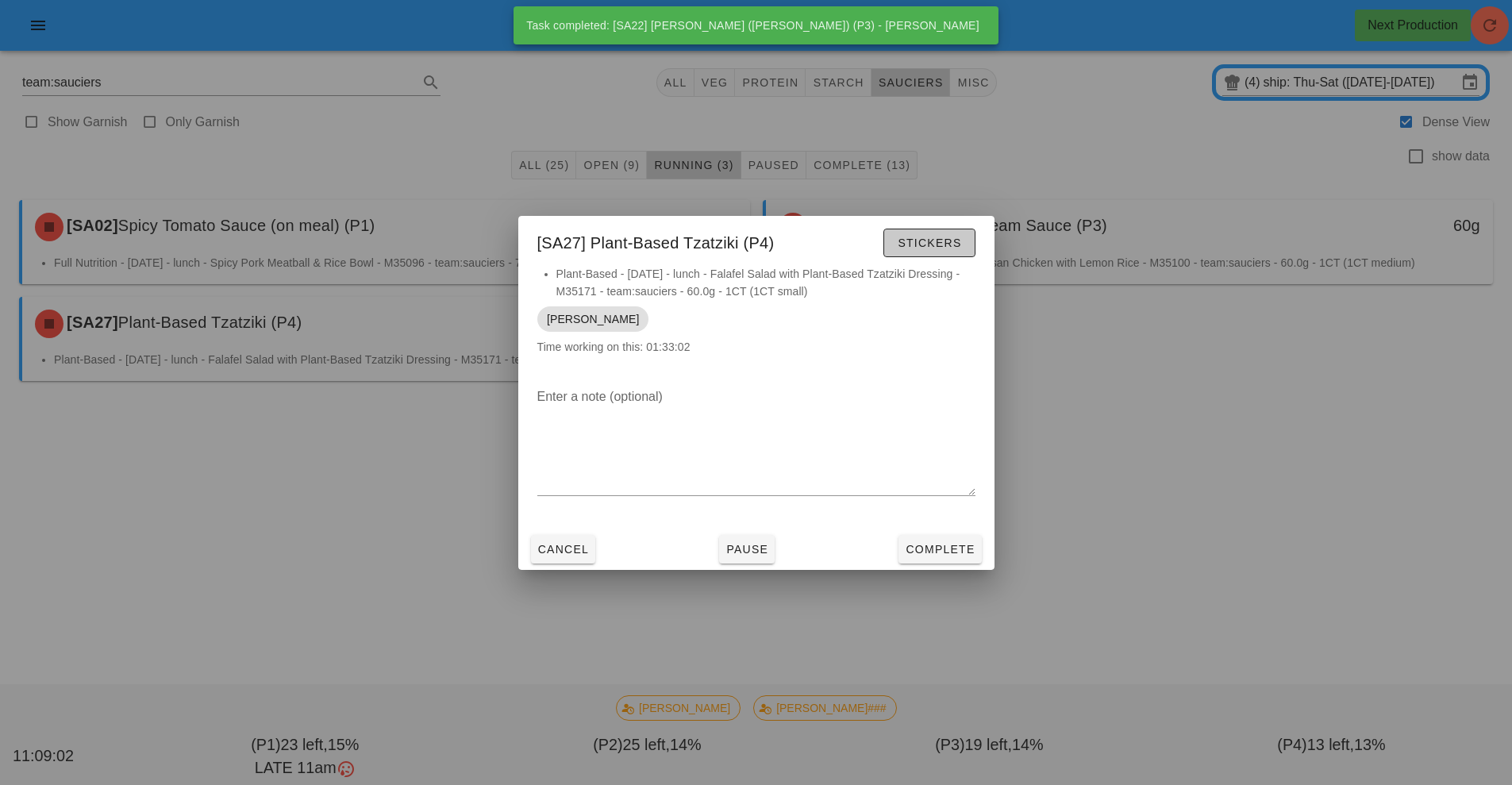
click at [949, 239] on span "Stickers" at bounding box center [928, 243] width 64 height 13
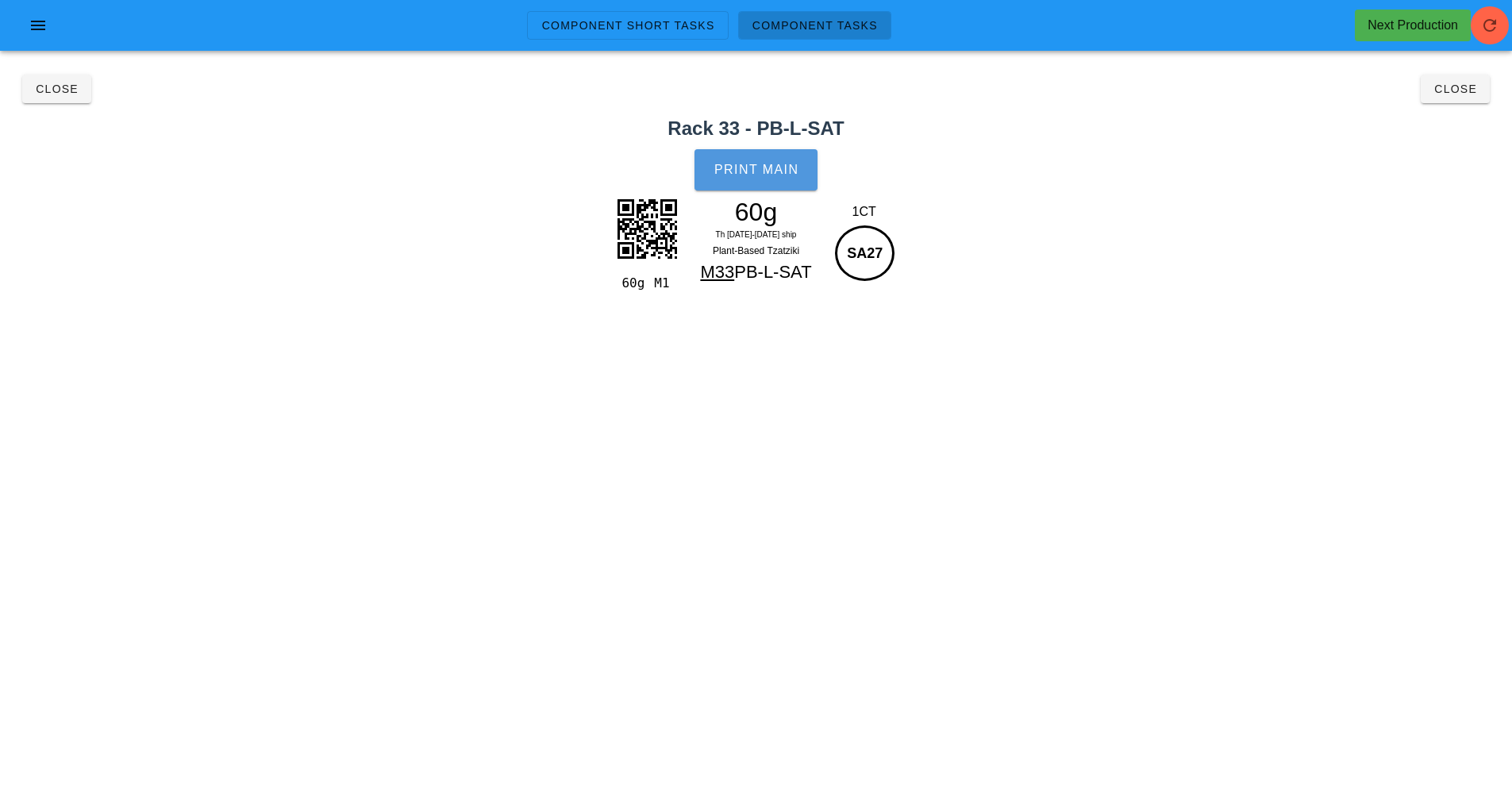
click at [745, 188] on button "Print Main" at bounding box center [755, 169] width 122 height 41
click at [1427, 99] on button "Close" at bounding box center [1455, 88] width 69 height 29
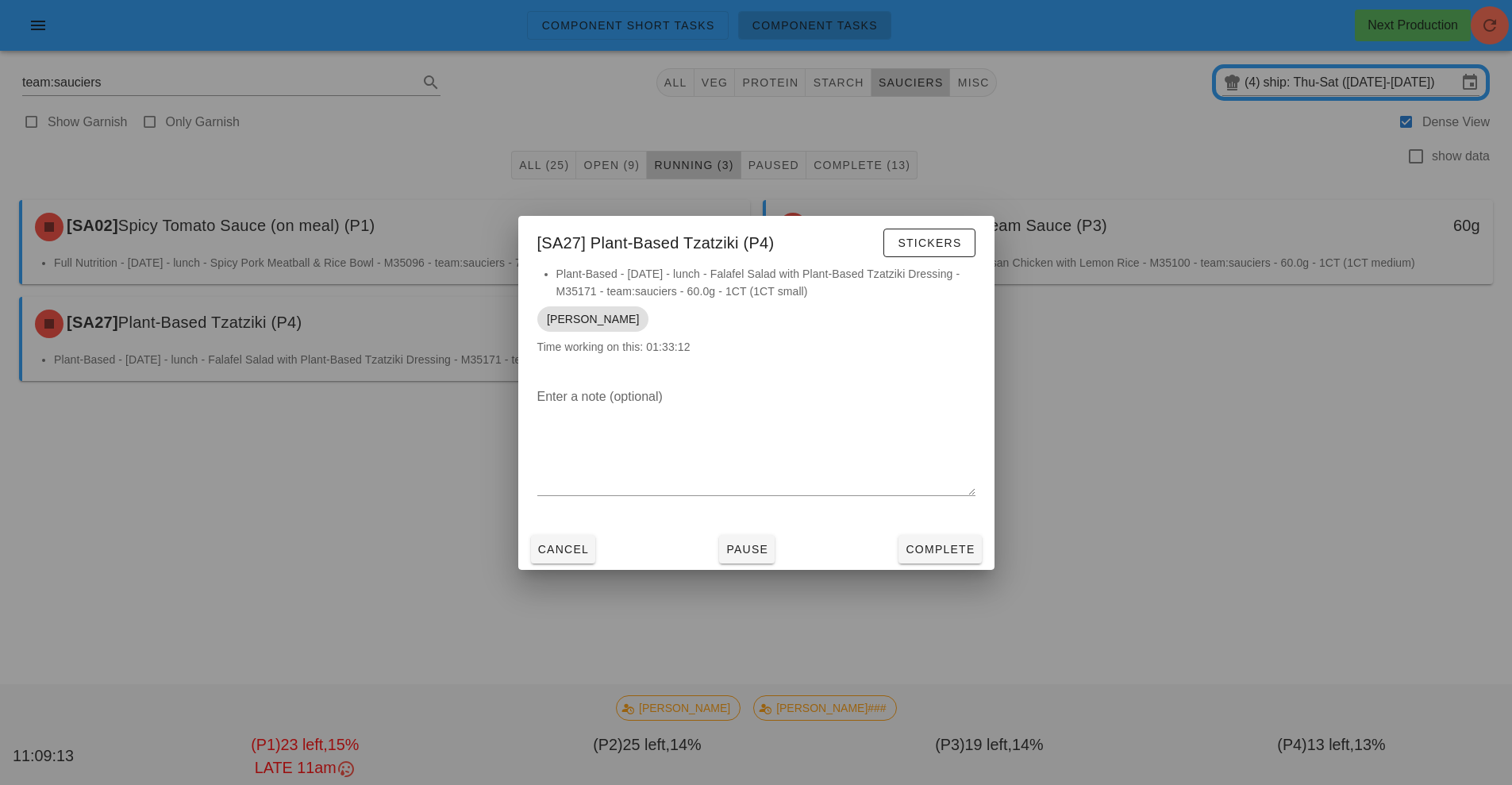
click at [1452, 103] on div at bounding box center [756, 392] width 1512 height 785
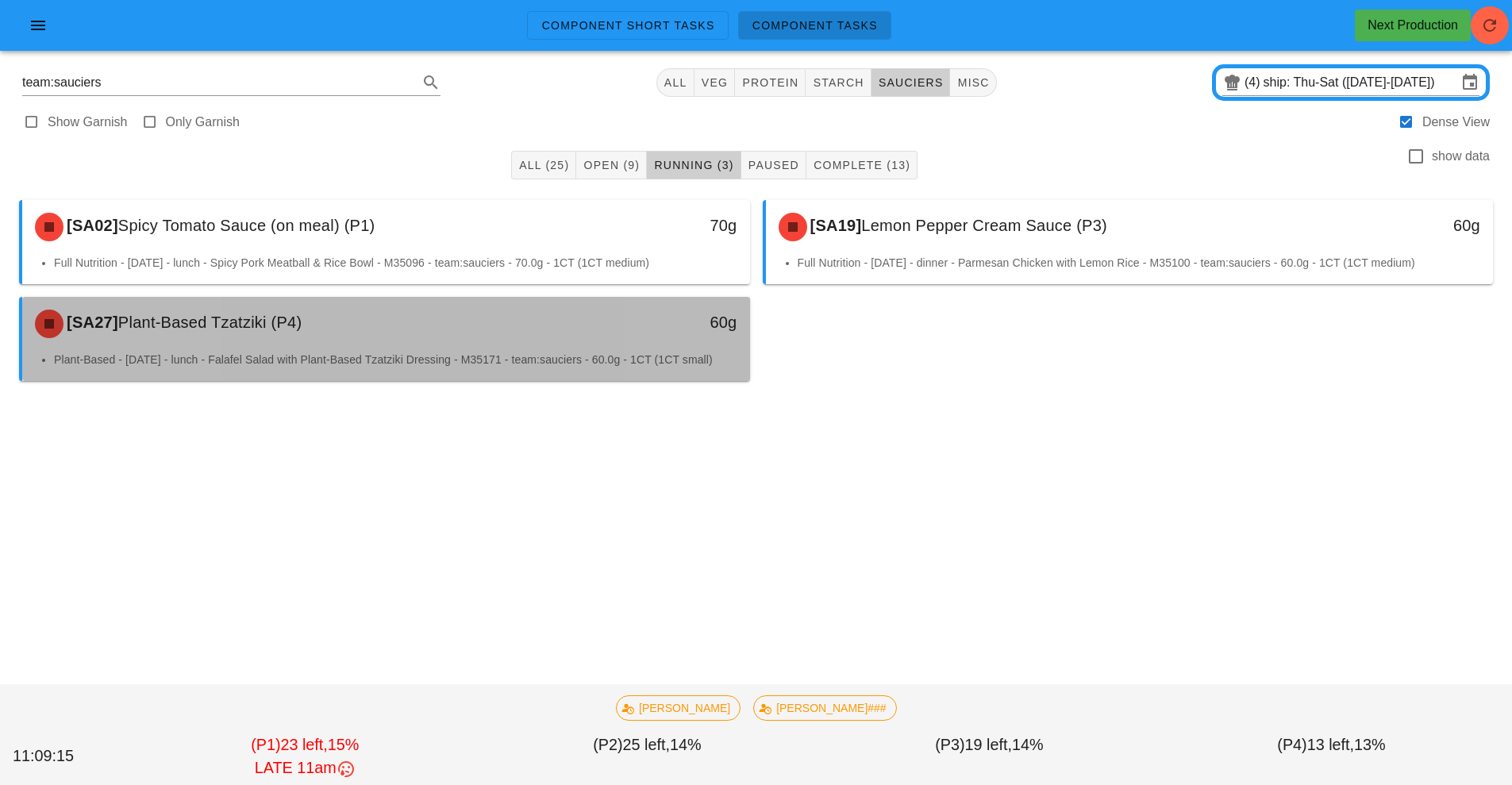
click at [689, 372] on div "Plant-Based - [DATE] - lunch - Falafel Salad with Plant-Based Tzatziki Dressing…" at bounding box center [386, 366] width 728 height 30
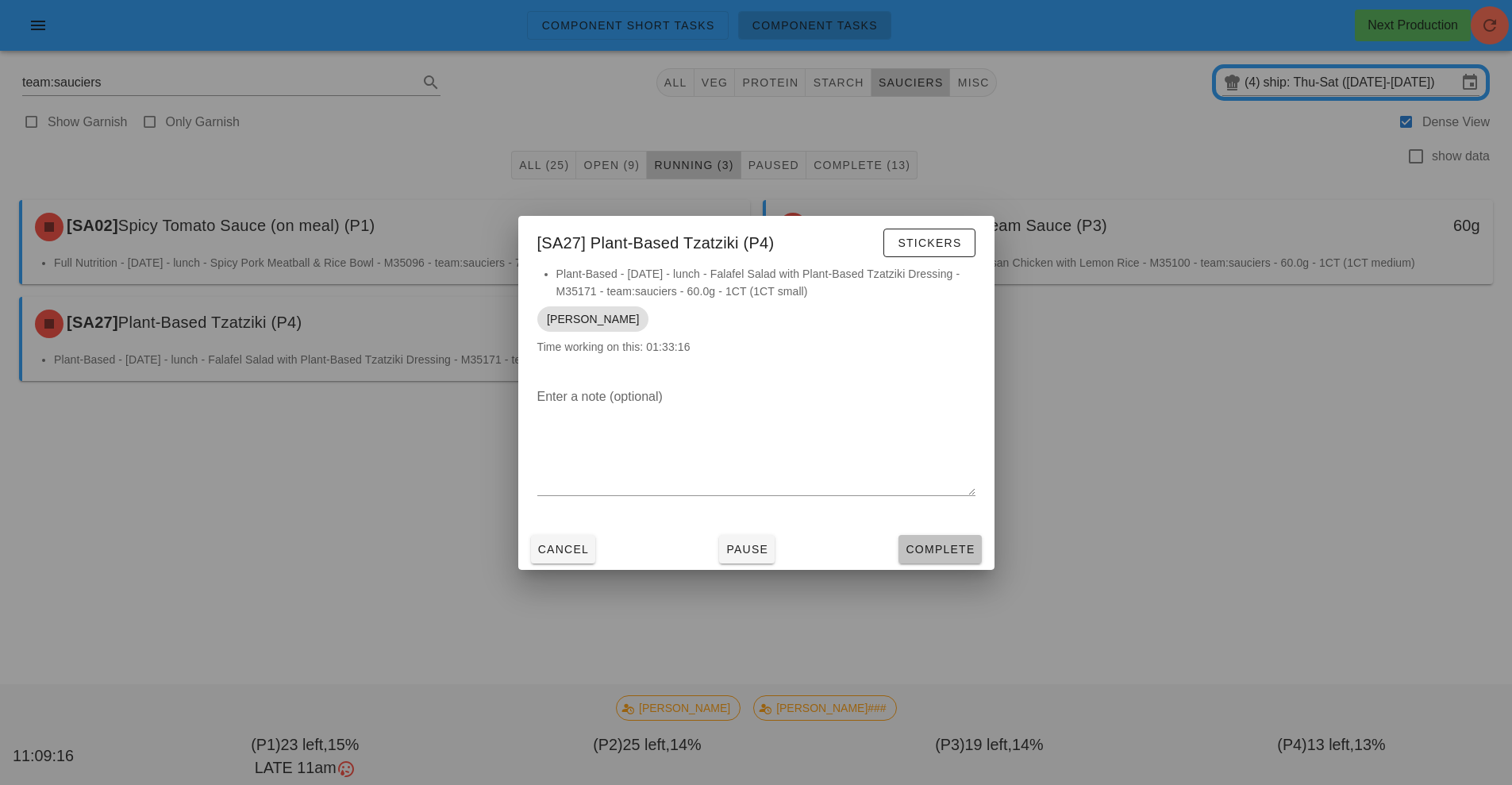
click at [917, 562] on button "Complete" at bounding box center [939, 548] width 83 height 29
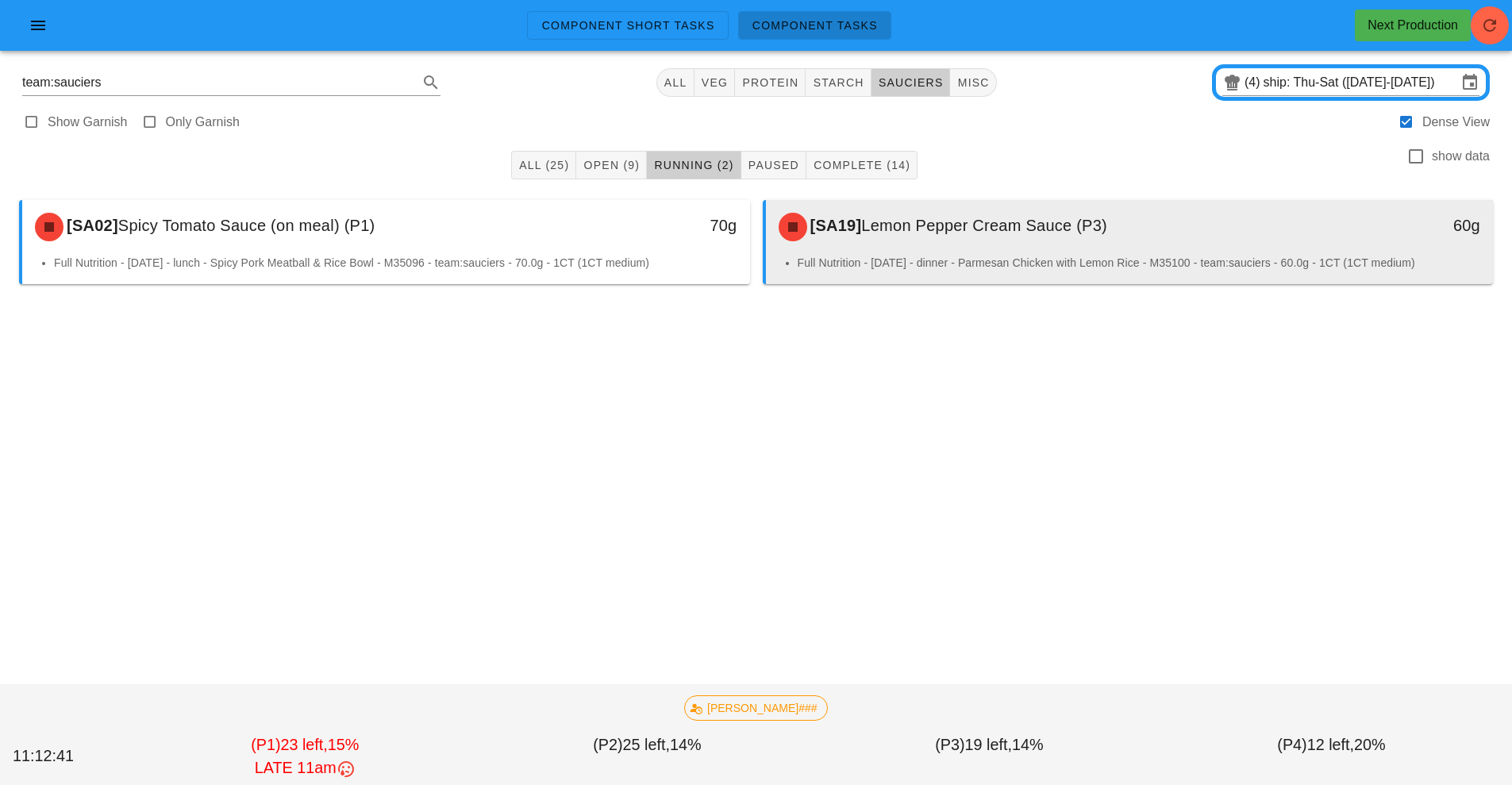
click at [936, 261] on li "Full Nutrition - [DATE] - dinner - Parmesan Chicken with Lemon Rice - M35100 - …" at bounding box center [1140, 263] width 683 height 18
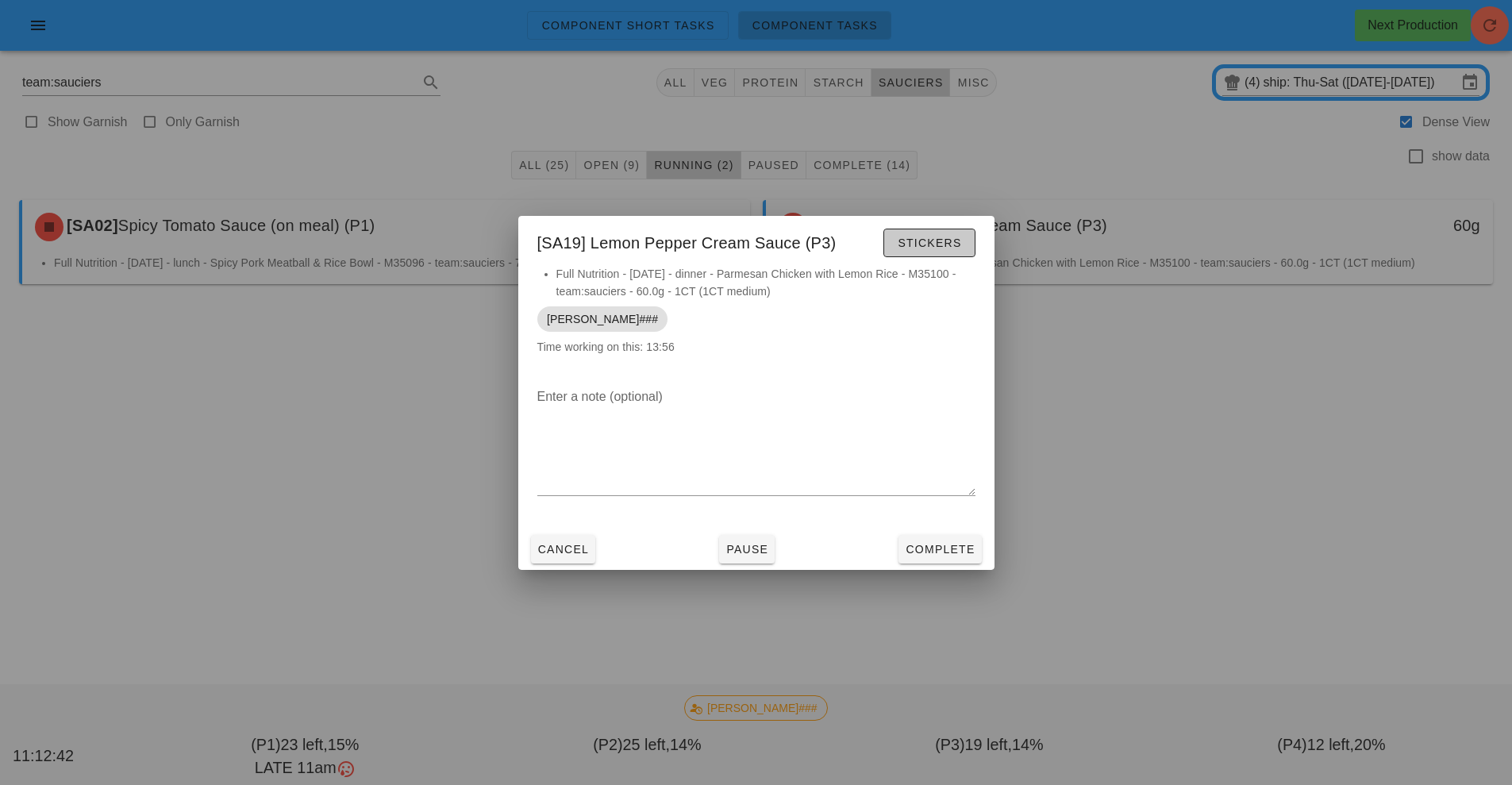
click at [944, 230] on button "Stickers" at bounding box center [929, 242] width 91 height 29
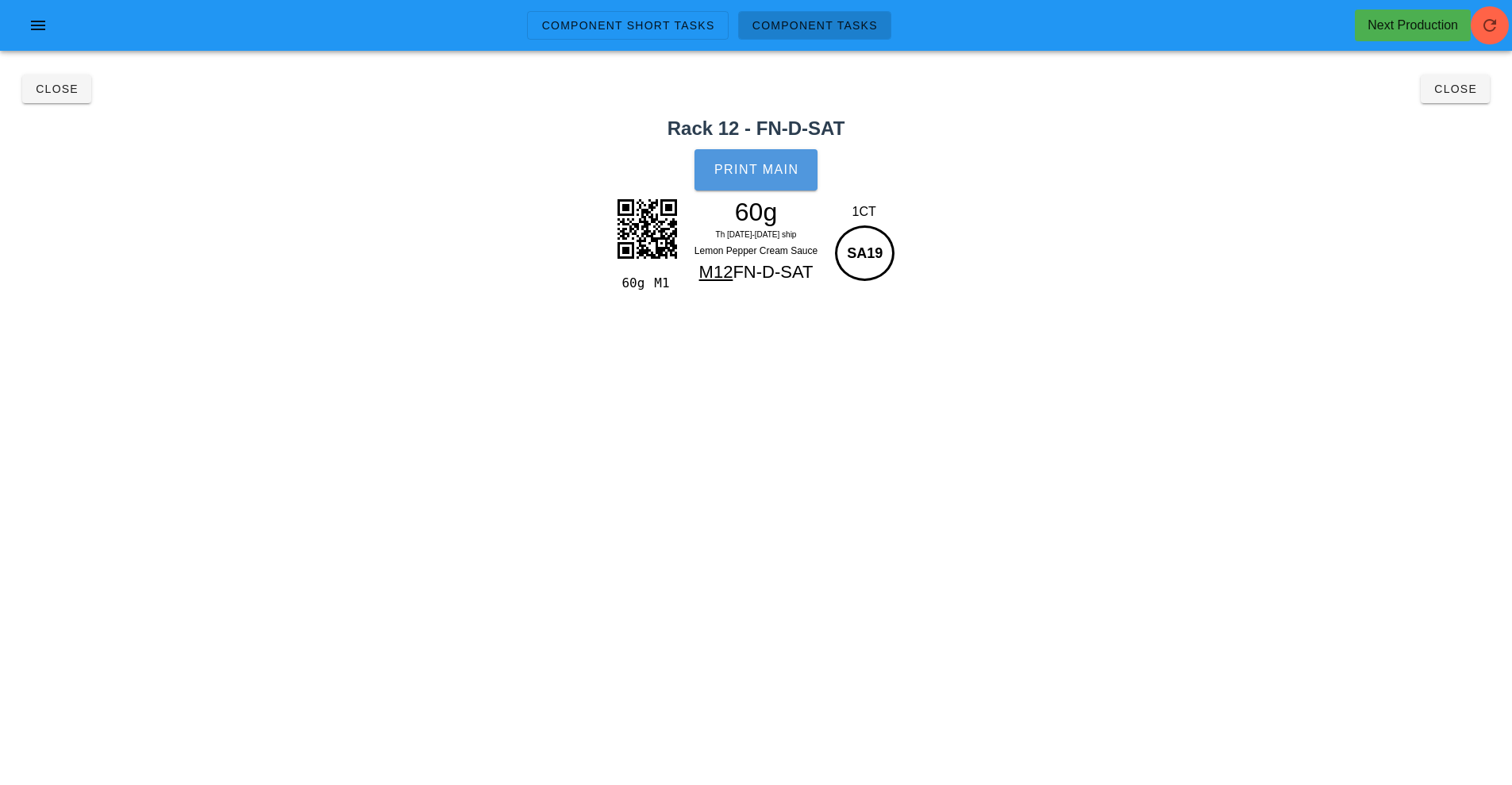
click at [755, 167] on span "Print Main" at bounding box center [756, 169] width 86 height 14
click at [40, 94] on span "Close" at bounding box center [57, 89] width 44 height 13
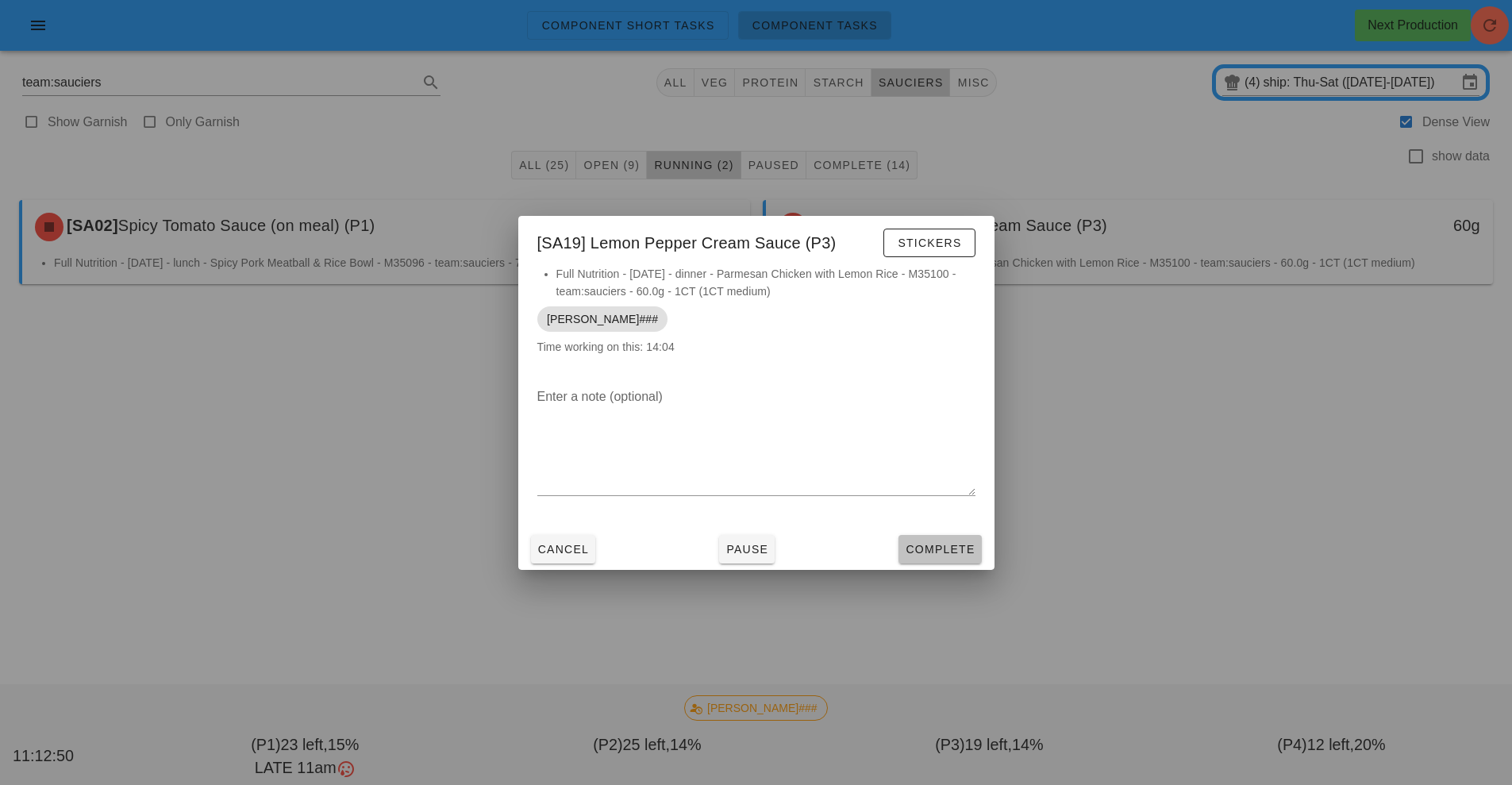
click at [953, 550] on span "Complete" at bounding box center [939, 549] width 70 height 13
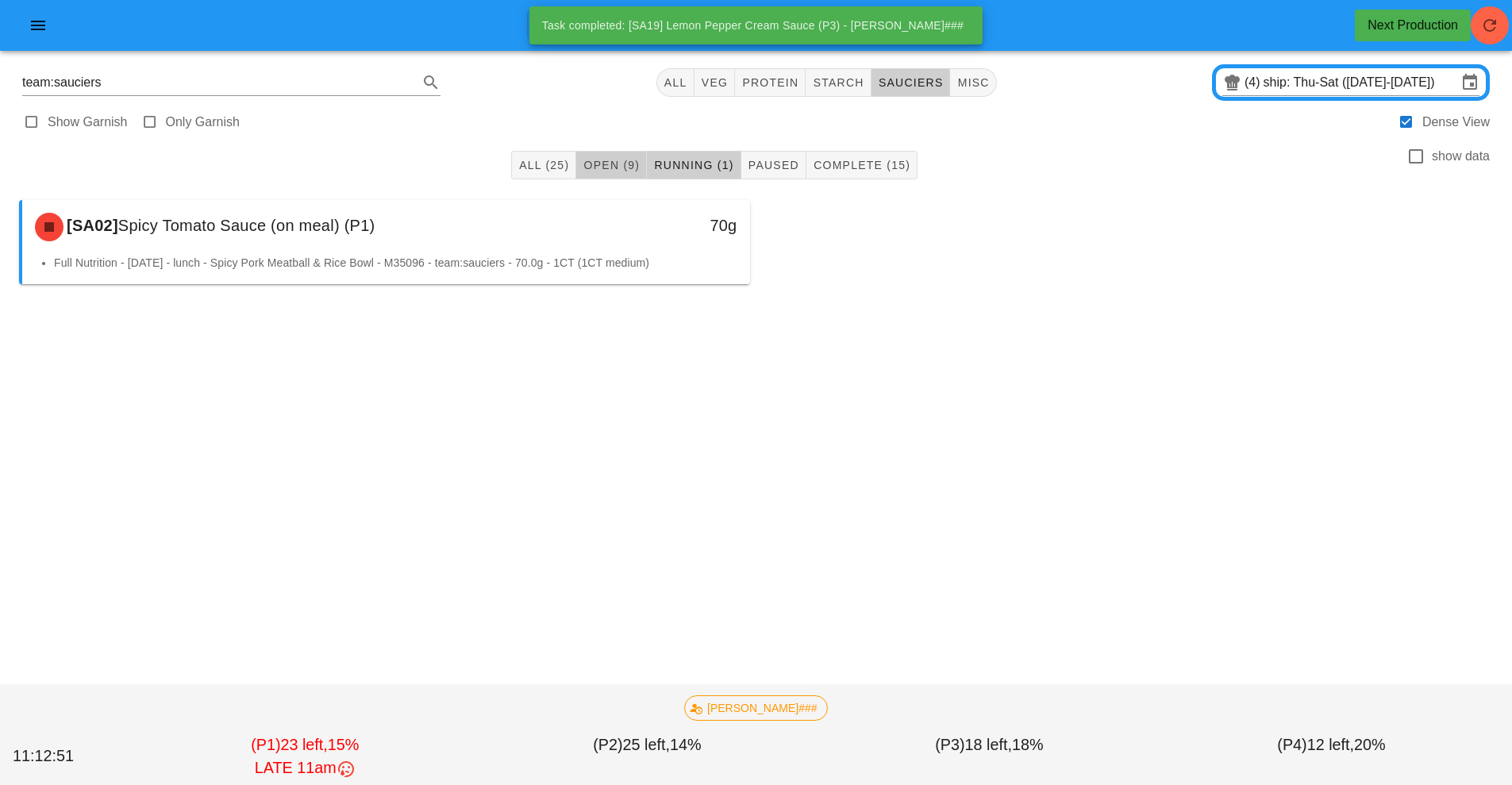
click at [621, 169] on span "Open (9)" at bounding box center [611, 165] width 57 height 13
